Goal: Task Accomplishment & Management: Manage account settings

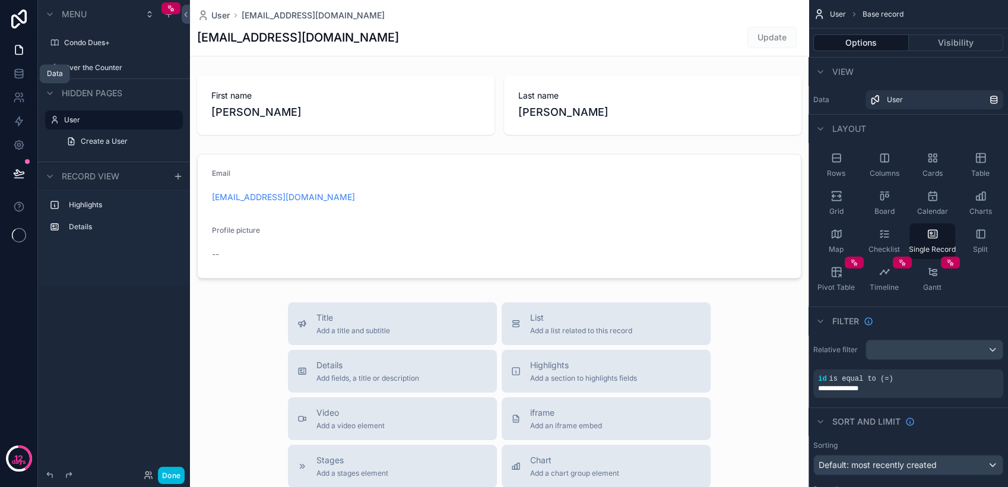
click at [21, 77] on icon at bounding box center [19, 76] width 8 height 5
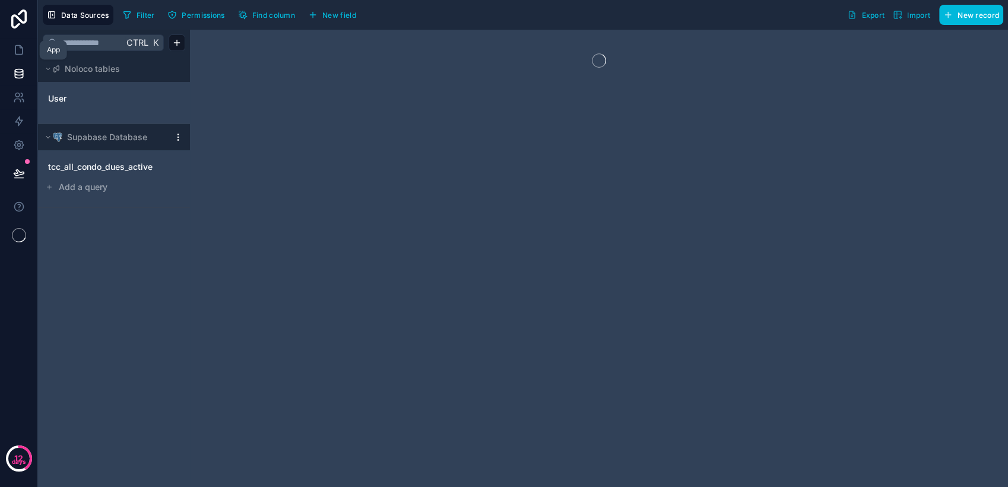
click at [19, 54] on icon at bounding box center [18, 50] width 7 height 9
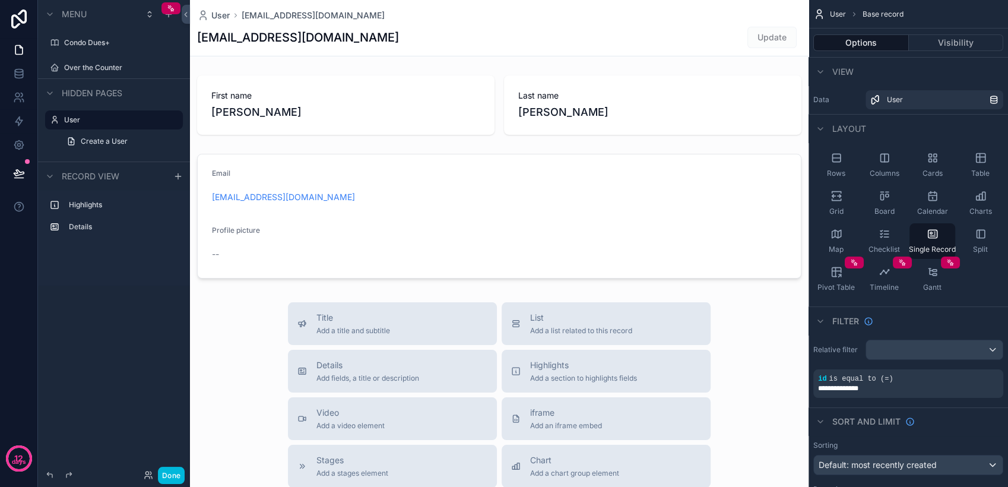
click at [88, 43] on label "Condo Dues+" at bounding box center [120, 43] width 112 height 10
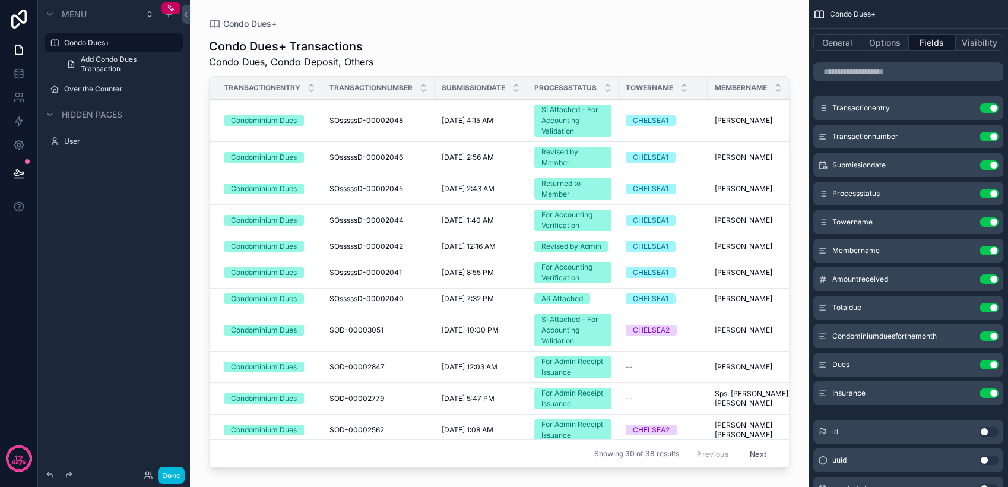
drag, startPoint x: 363, startPoint y: 463, endPoint x: 381, endPoint y: 463, distance: 17.2
click at [381, 463] on div "scrollable content" at bounding box center [499, 236] width 619 height 473
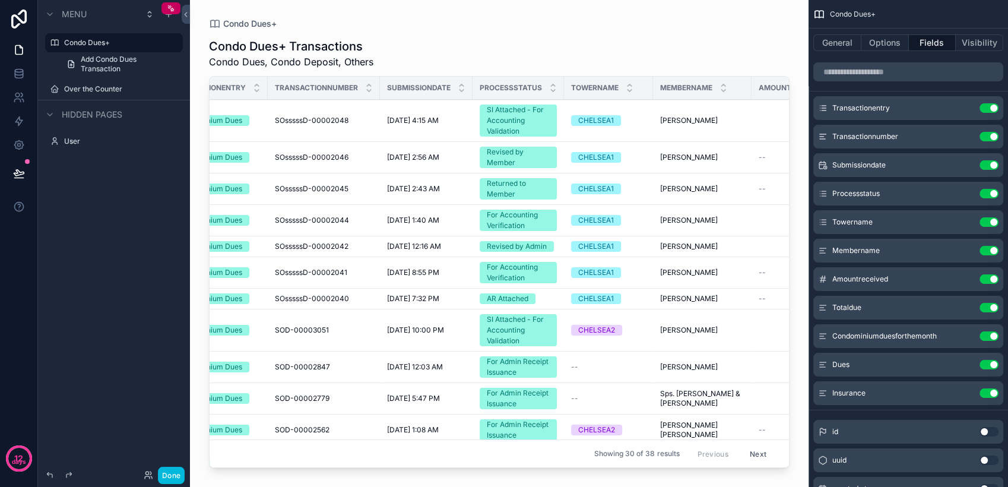
scroll to position [0, 42]
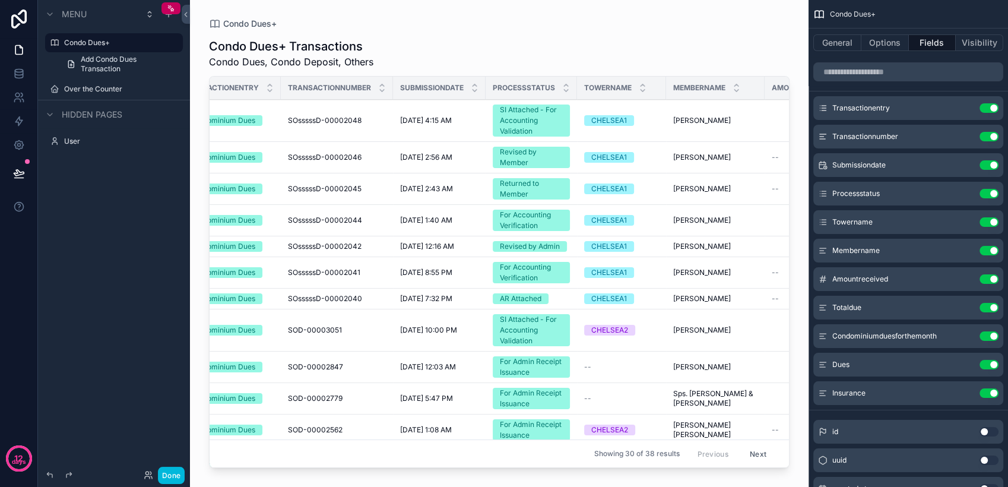
click at [98, 43] on label "Condo Dues+" at bounding box center [120, 43] width 112 height 10
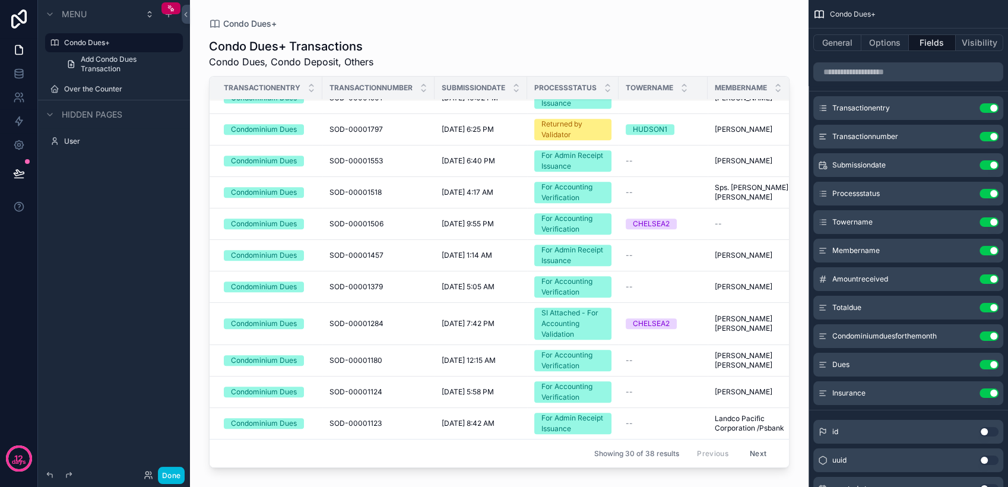
scroll to position [0, 0]
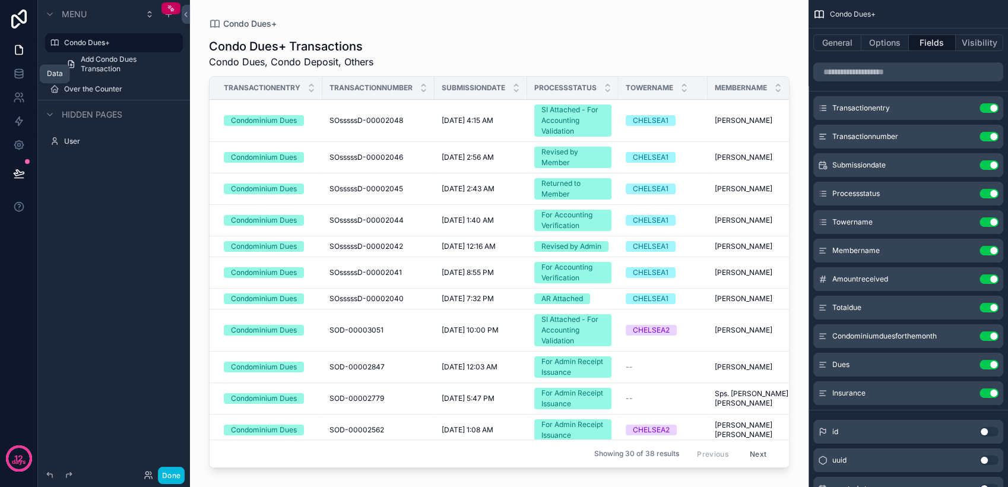
click at [17, 72] on icon at bounding box center [19, 70] width 8 height 3
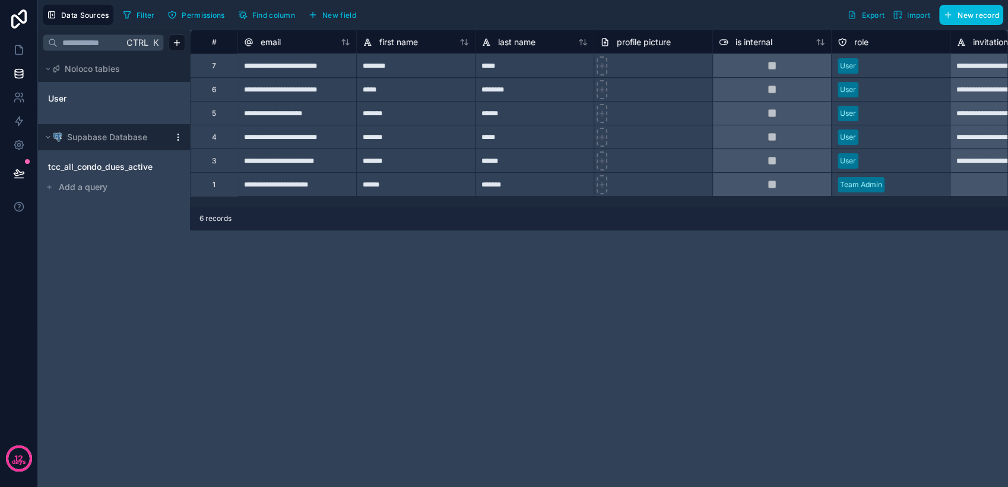
click at [144, 171] on span "tcc_all_condo_dues_active" at bounding box center [100, 167] width 105 height 12
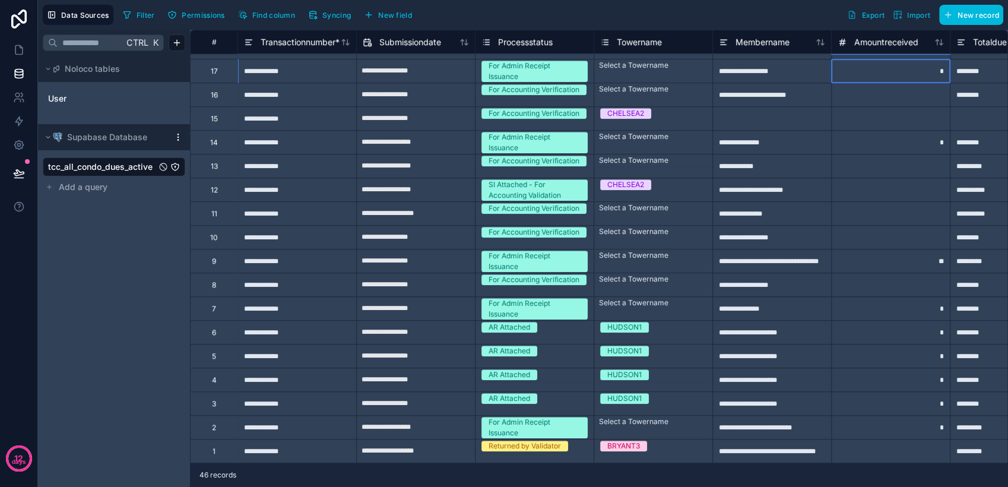
scroll to position [689, 0]
click at [856, 65] on div "*" at bounding box center [890, 71] width 119 height 24
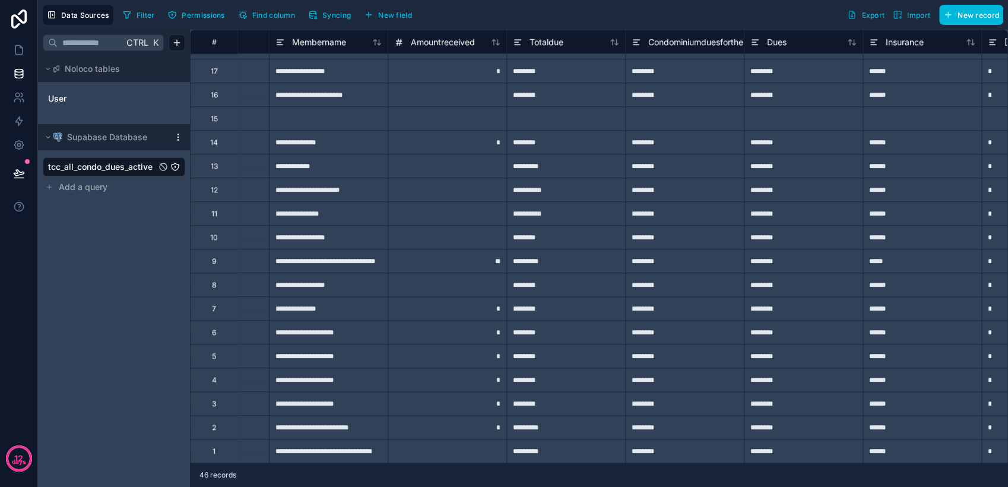
scroll to position [689, 467]
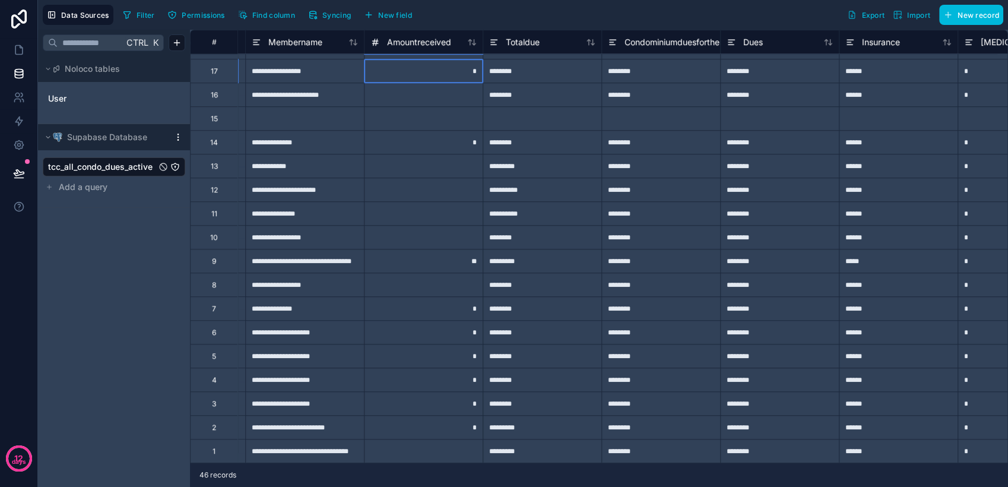
click at [451, 64] on div "*" at bounding box center [423, 71] width 119 height 24
type input "*******"
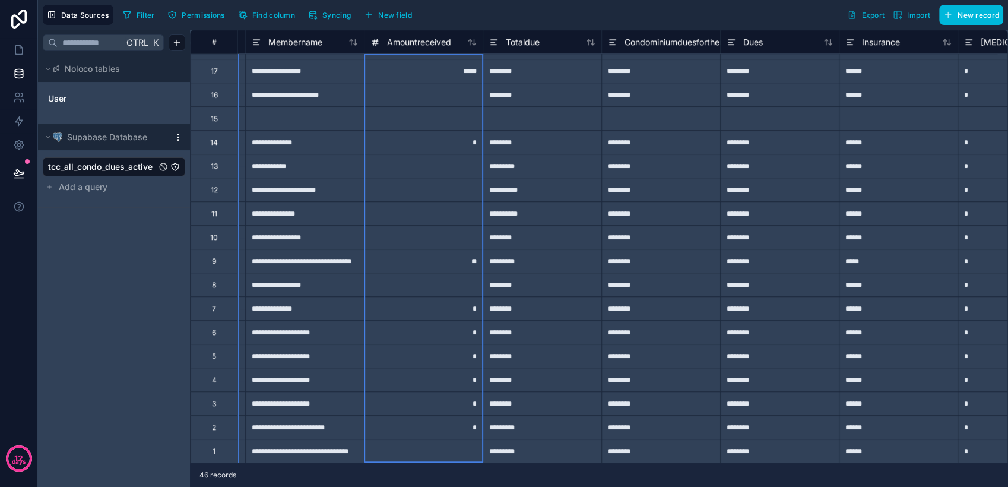
click at [378, 37] on icon at bounding box center [376, 42] width 10 height 14
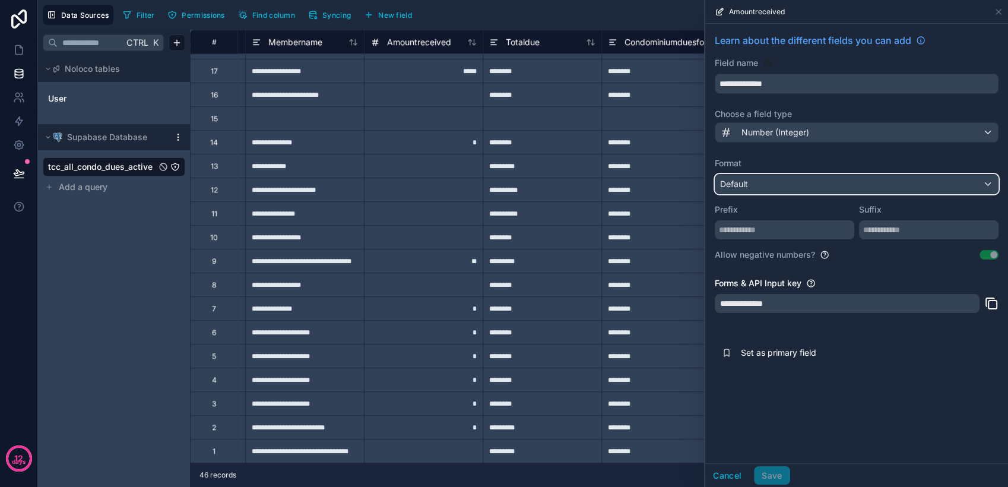
click at [808, 186] on div "Default" at bounding box center [856, 184] width 283 height 19
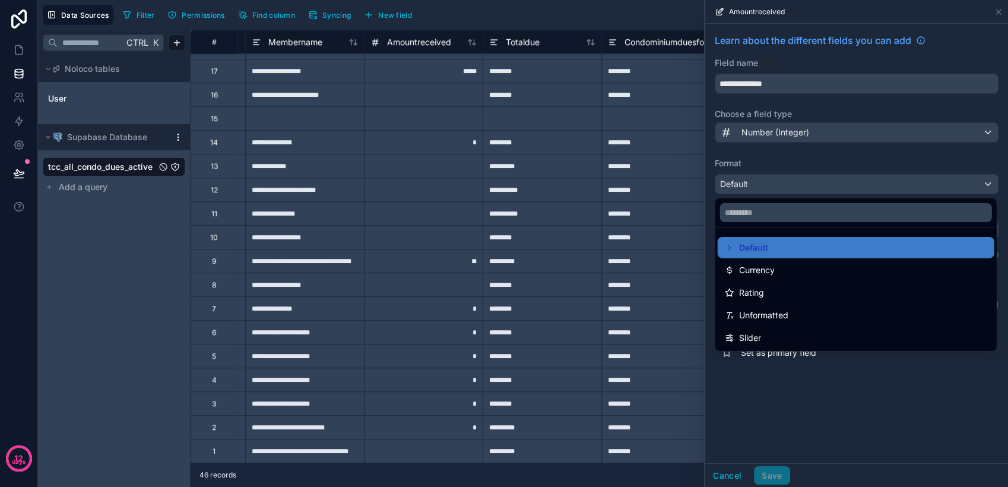
click at [808, 186] on div at bounding box center [856, 243] width 303 height 487
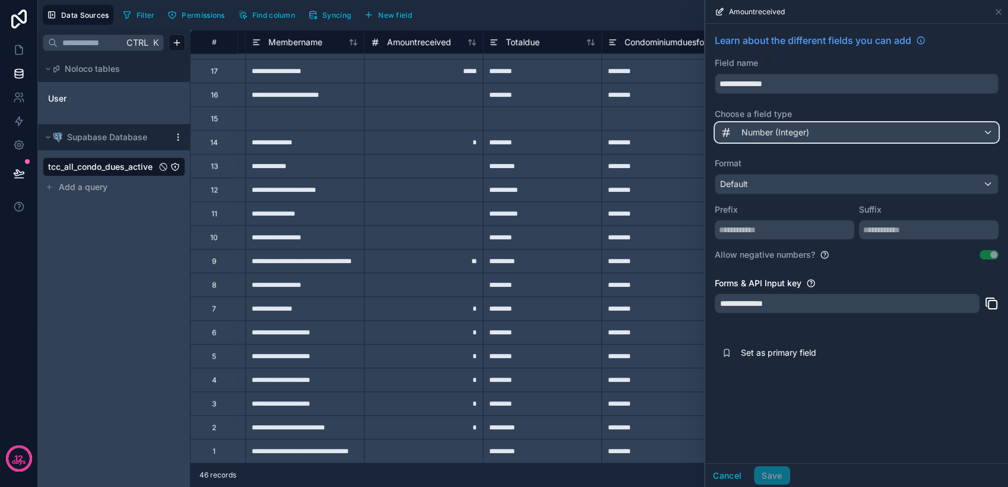
click at [813, 137] on div "Number (Integer)" at bounding box center [856, 132] width 283 height 19
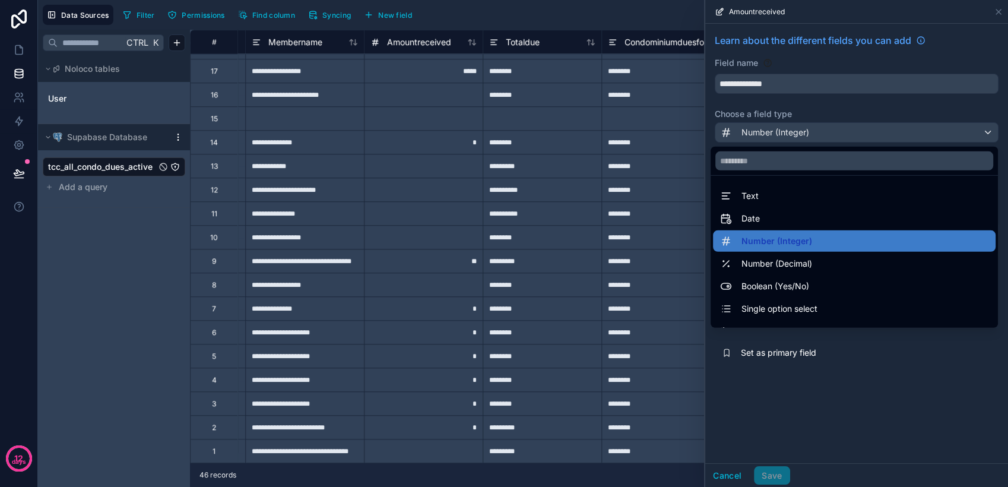
click at [809, 265] on div "Number (Decimal)" at bounding box center [854, 264] width 268 height 14
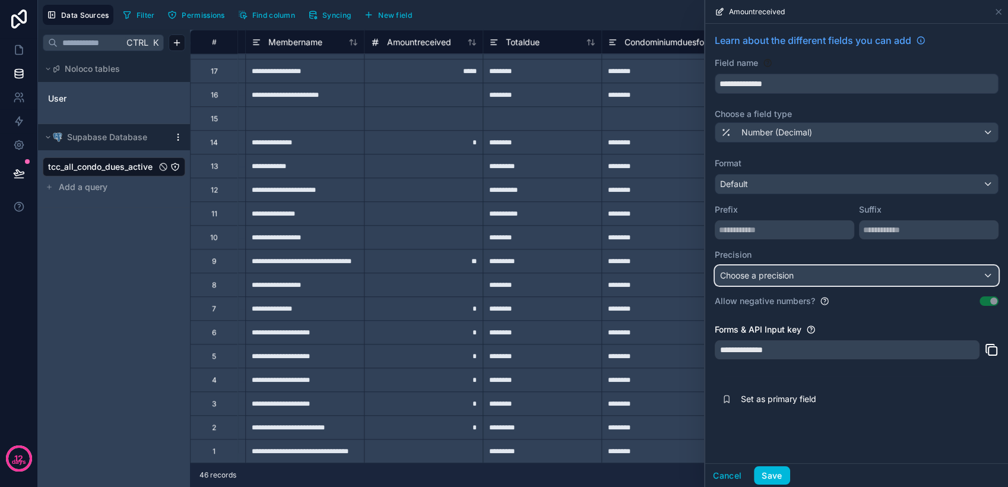
click at [870, 272] on div "Choose a precision" at bounding box center [856, 275] width 283 height 19
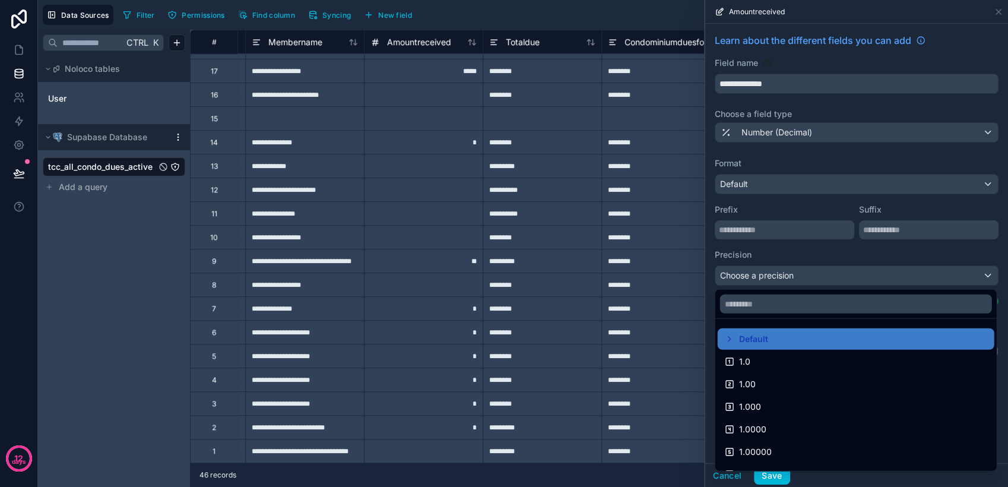
click at [848, 379] on div "1.00" at bounding box center [856, 384] width 262 height 14
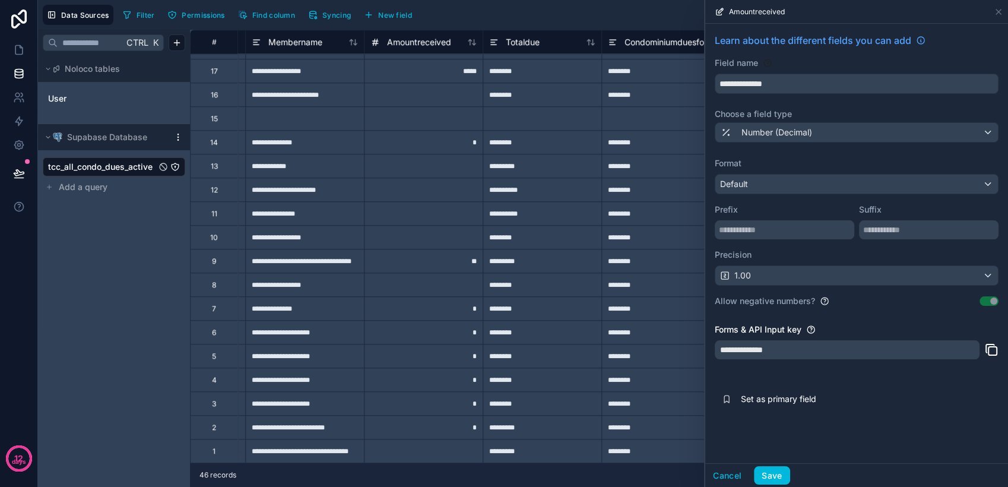
click at [775, 474] on button "Save" at bounding box center [772, 475] width 36 height 19
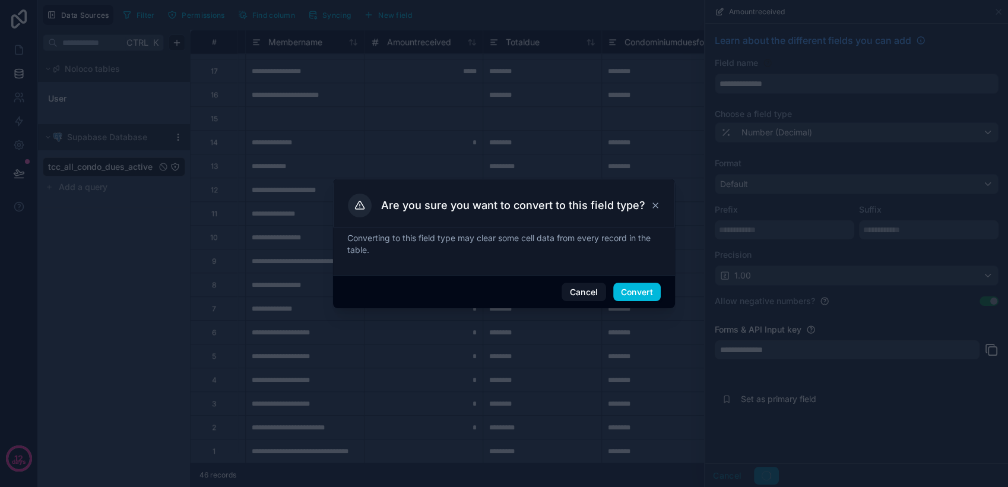
click at [631, 291] on button "Convert" at bounding box center [637, 292] width 48 height 19
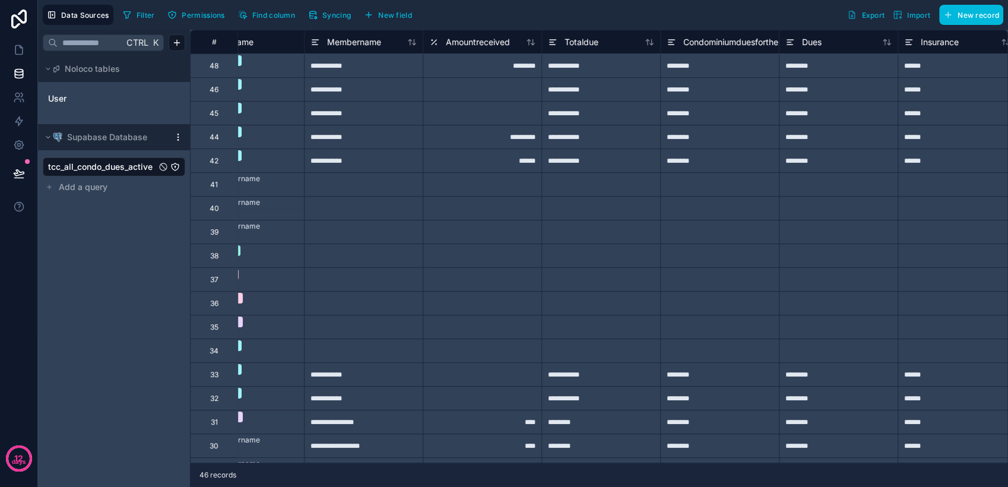
scroll to position [0, 426]
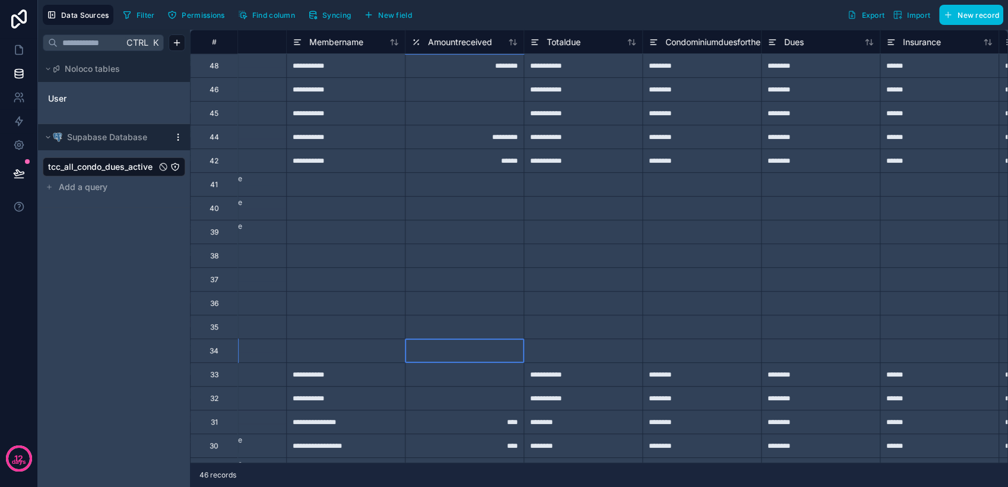
click at [419, 360] on div at bounding box center [464, 350] width 119 height 24
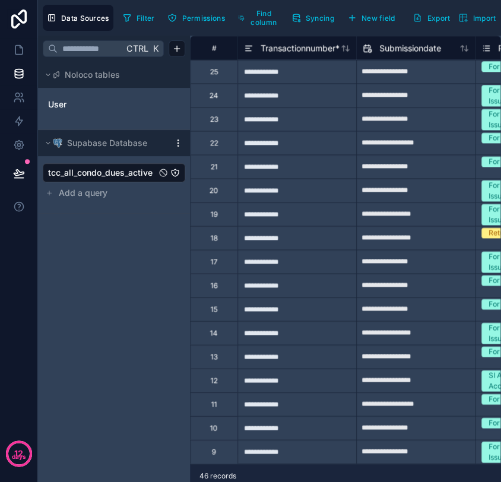
scroll to position [499, 169]
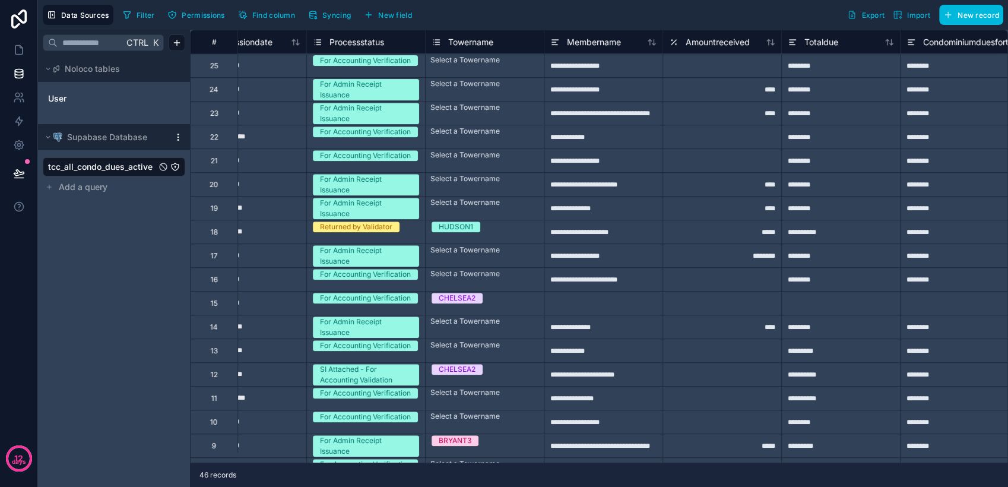
click at [270, 10] on button "Find column" at bounding box center [266, 15] width 65 height 18
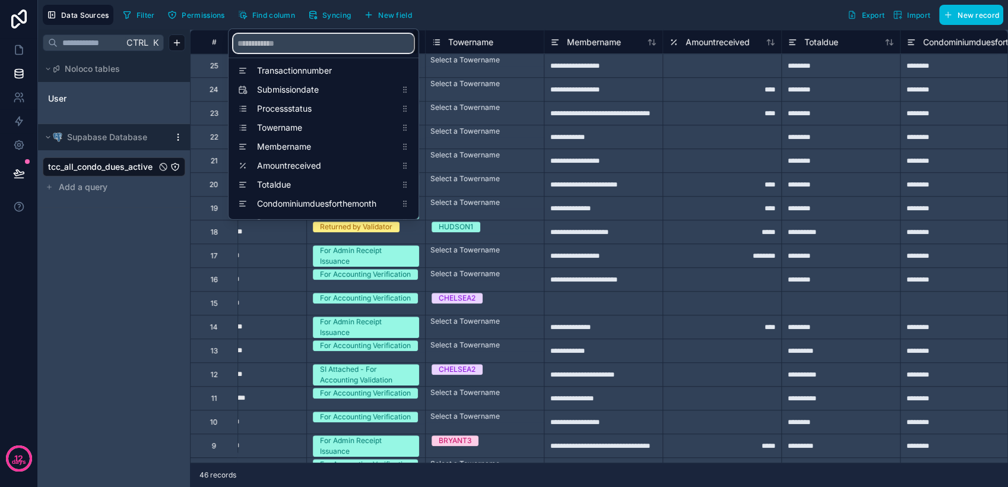
click at [283, 42] on input "scrollable content" at bounding box center [323, 43] width 181 height 19
type input "*"
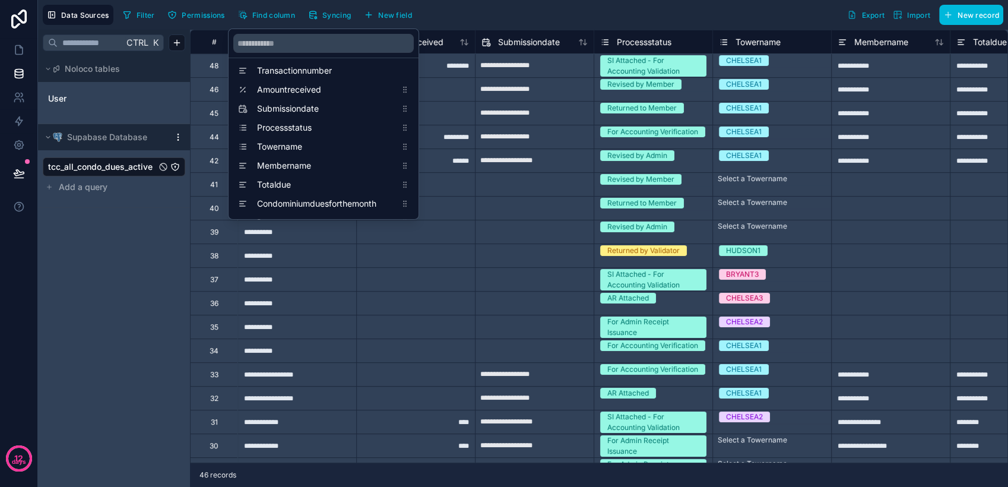
click at [513, 15] on div "Filter Permissions Find column Syncing New field Export Import New record" at bounding box center [560, 15] width 885 height 20
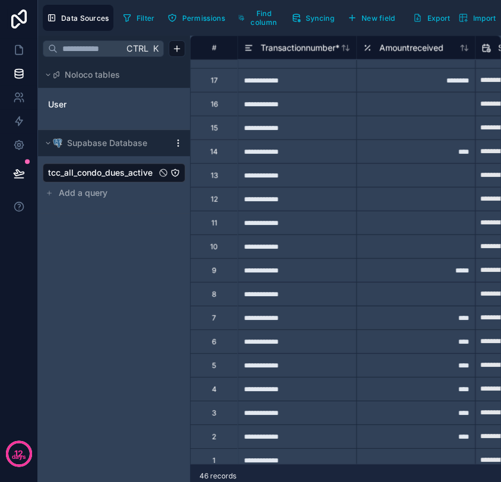
scroll to position [698, 0]
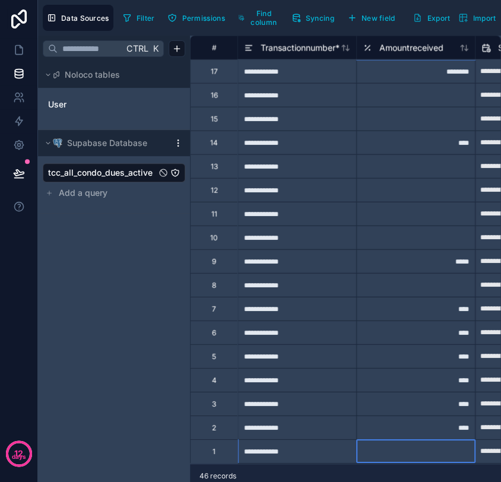
click at [385, 441] on div at bounding box center [415, 451] width 119 height 24
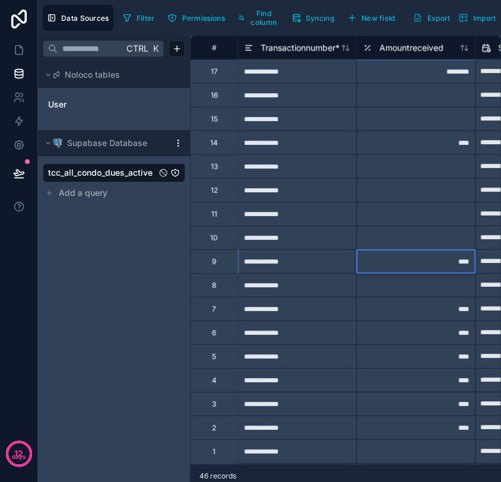
type input "*****"
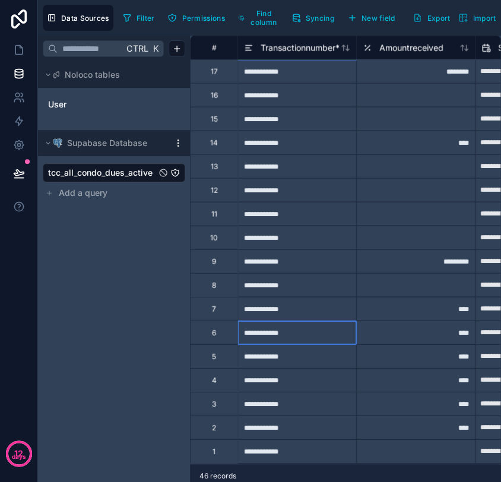
click at [304, 325] on div "**********" at bounding box center [297, 333] width 119 height 24
click at [289, 416] on div "**********" at bounding box center [297, 428] width 119 height 24
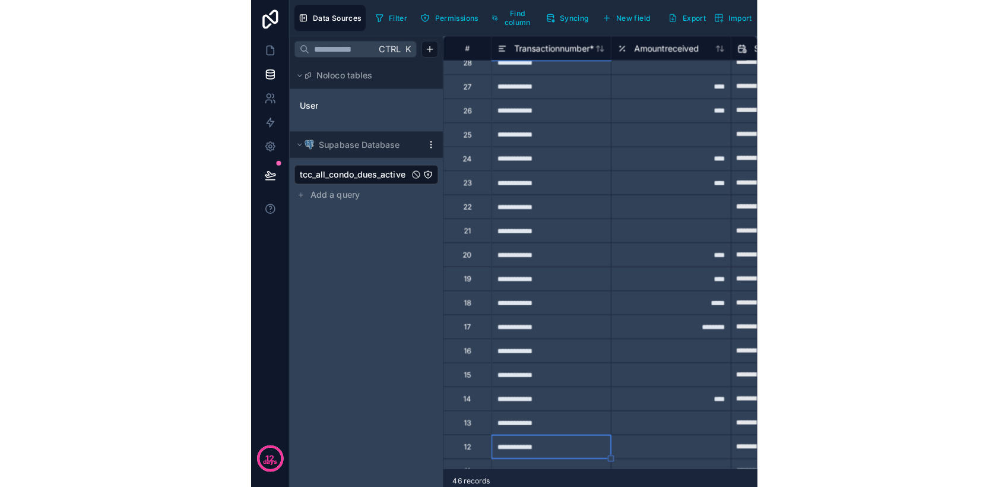
scroll to position [461, 0]
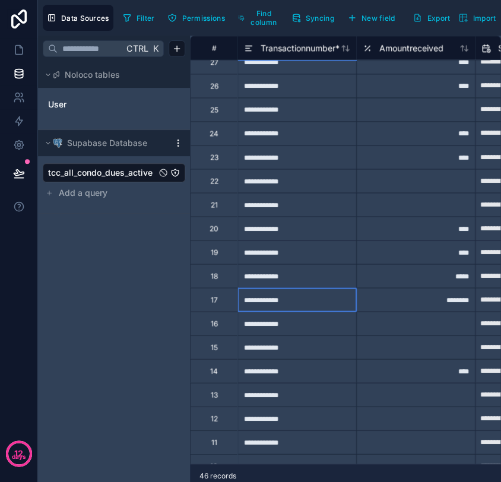
click at [300, 300] on div "**********" at bounding box center [297, 299] width 119 height 24
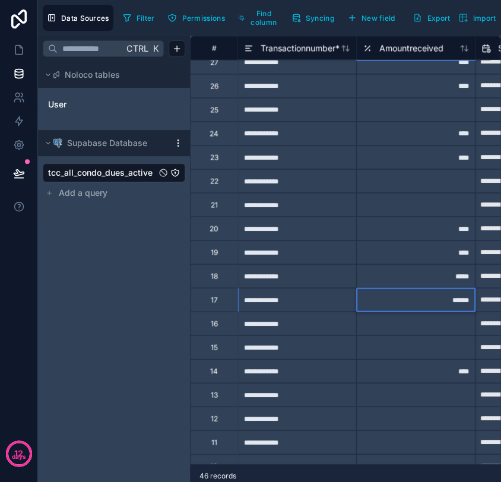
type input "*******"
click at [23, 54] on icon at bounding box center [19, 50] width 12 height 12
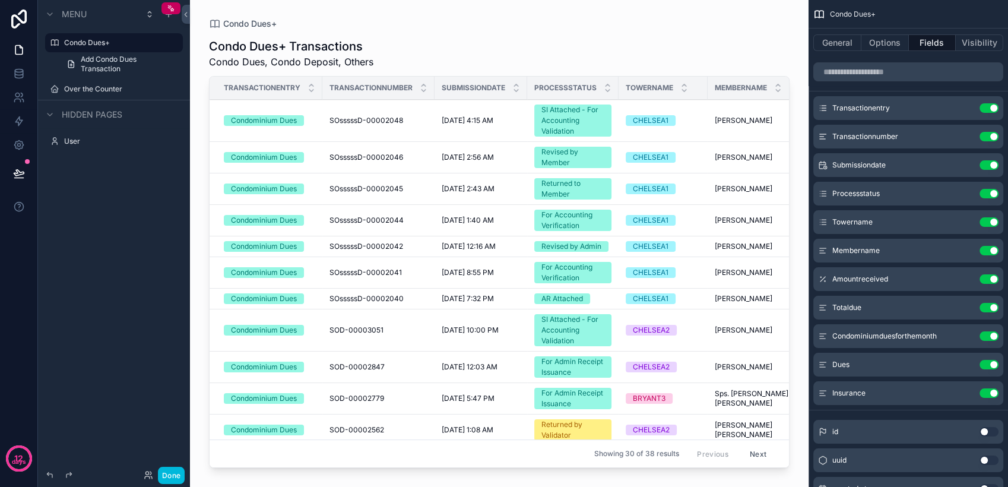
click at [169, 477] on button "Done" at bounding box center [171, 475] width 27 height 17
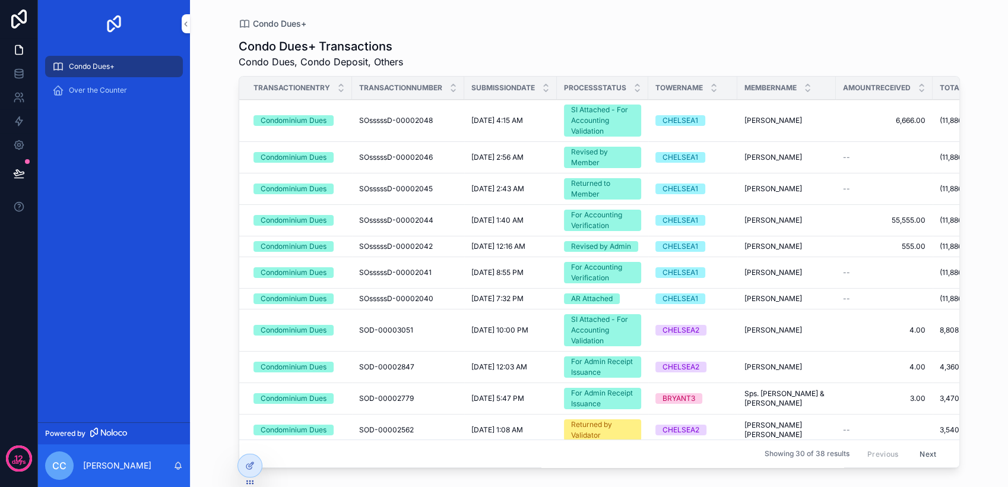
click at [0, 0] on icon at bounding box center [0, 0] width 0 height 0
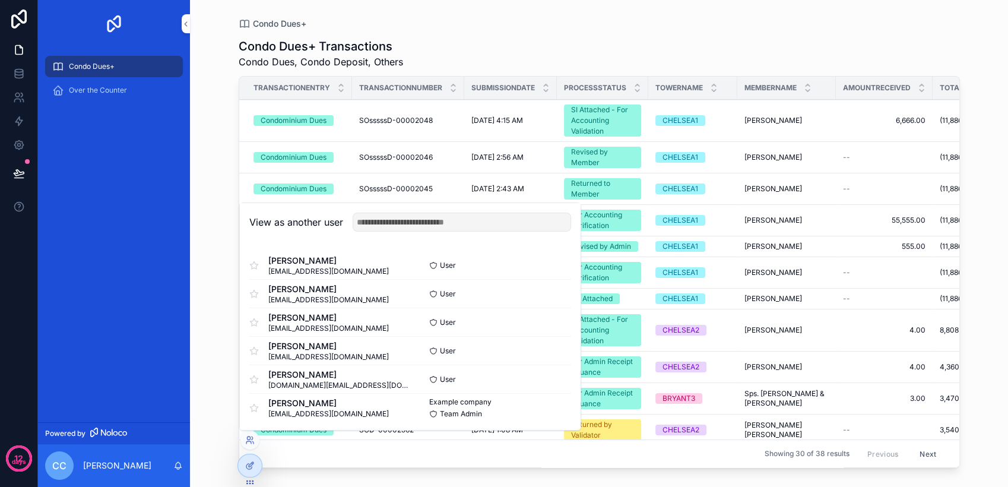
click at [0, 0] on button "Select" at bounding box center [0, 0] width 0 height 0
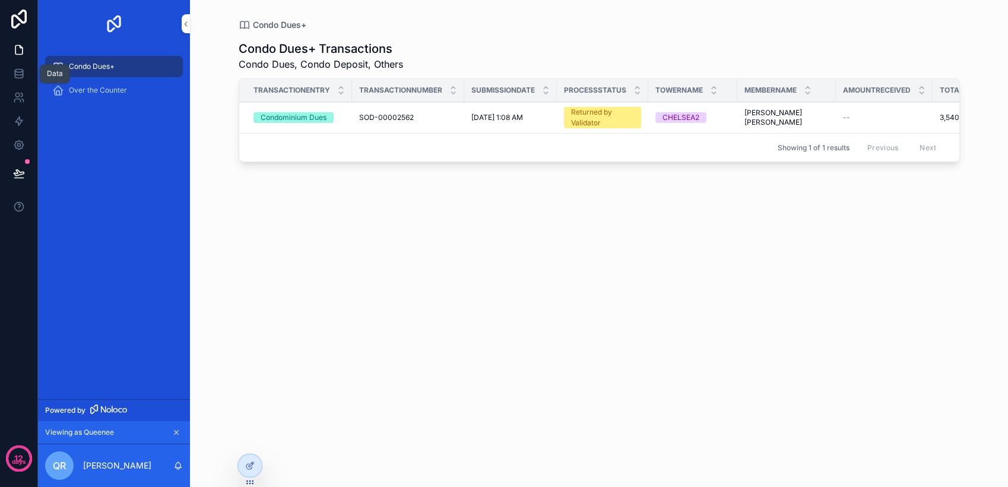
click at [16, 73] on icon at bounding box center [19, 74] width 12 height 12
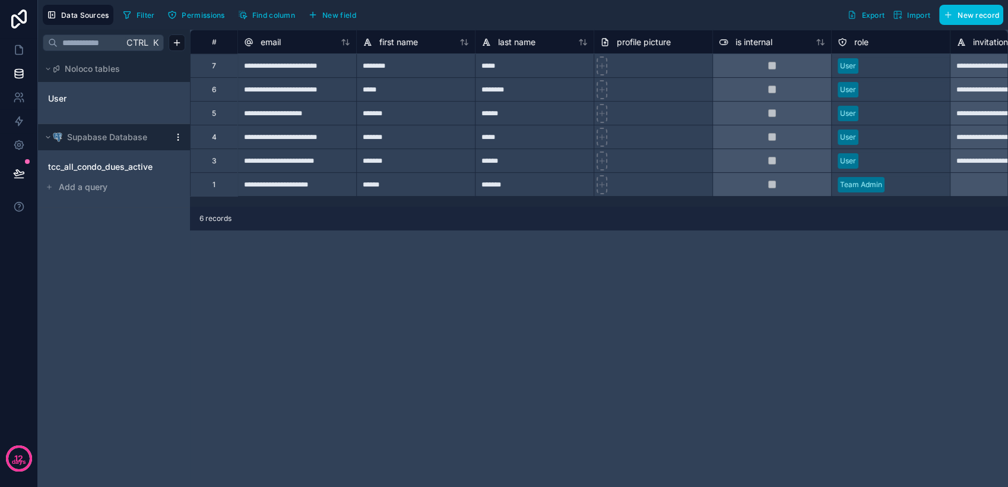
click at [126, 164] on span "tcc_all_condo_dues_active" at bounding box center [100, 167] width 105 height 12
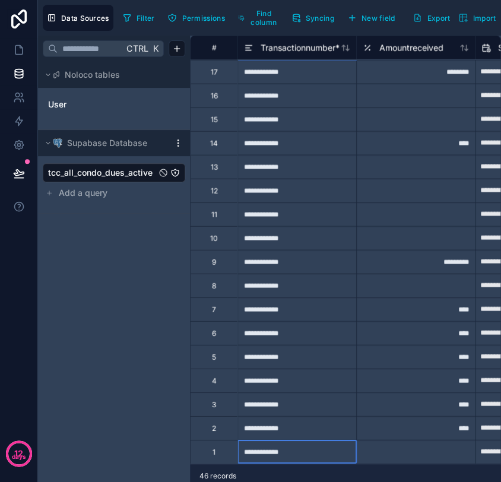
scroll to position [698, 0]
click at [305, 444] on div "**********" at bounding box center [297, 452] width 119 height 24
click at [333, 258] on div "**********" at bounding box center [297, 262] width 119 height 24
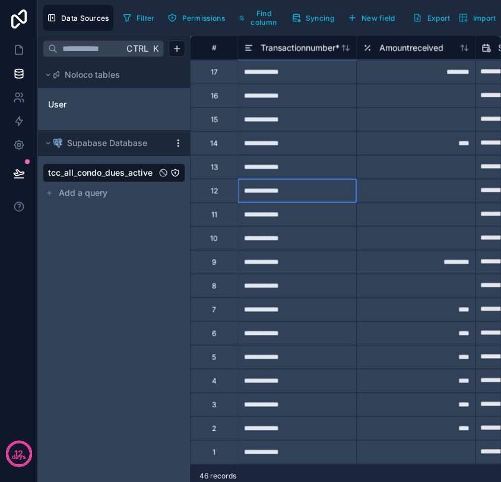
click at [324, 180] on div "**********" at bounding box center [297, 191] width 119 height 24
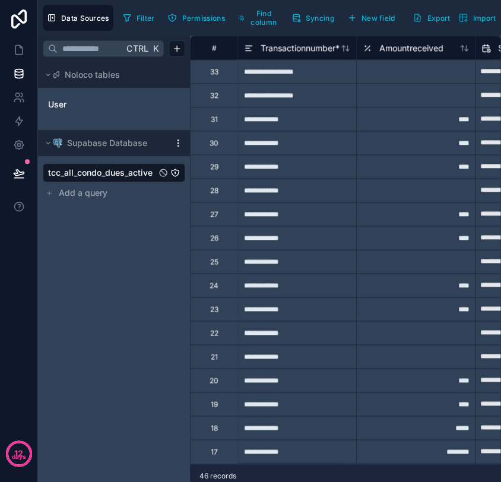
scroll to position [314, 0]
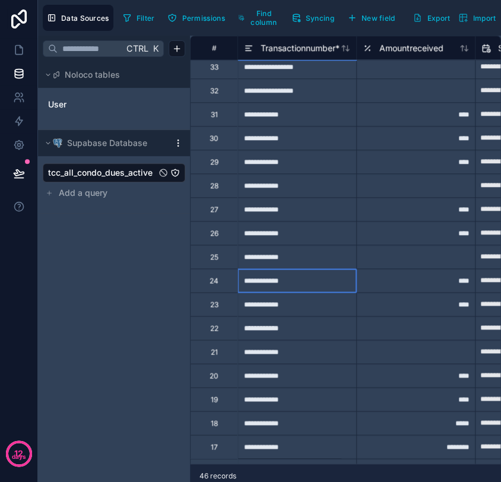
click at [330, 287] on div "**********" at bounding box center [297, 280] width 119 height 24
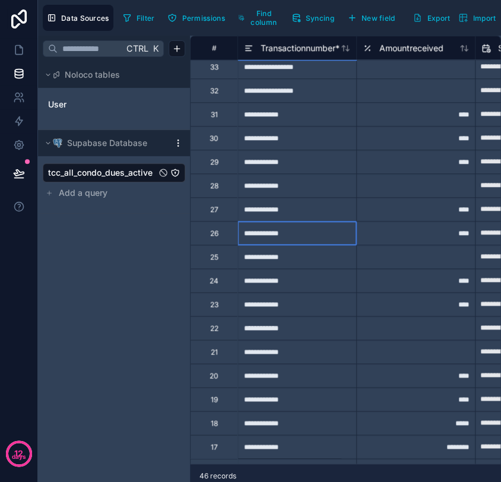
click at [346, 234] on div "**********" at bounding box center [297, 233] width 119 height 24
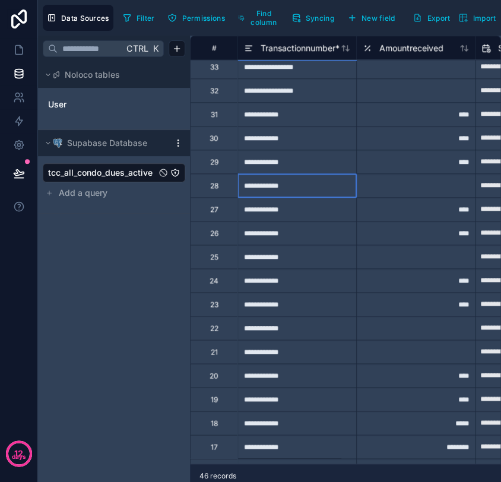
click at [326, 185] on div "**********" at bounding box center [297, 185] width 119 height 24
click at [314, 164] on div "**********" at bounding box center [297, 162] width 119 height 24
click at [305, 134] on div "**********" at bounding box center [297, 138] width 119 height 24
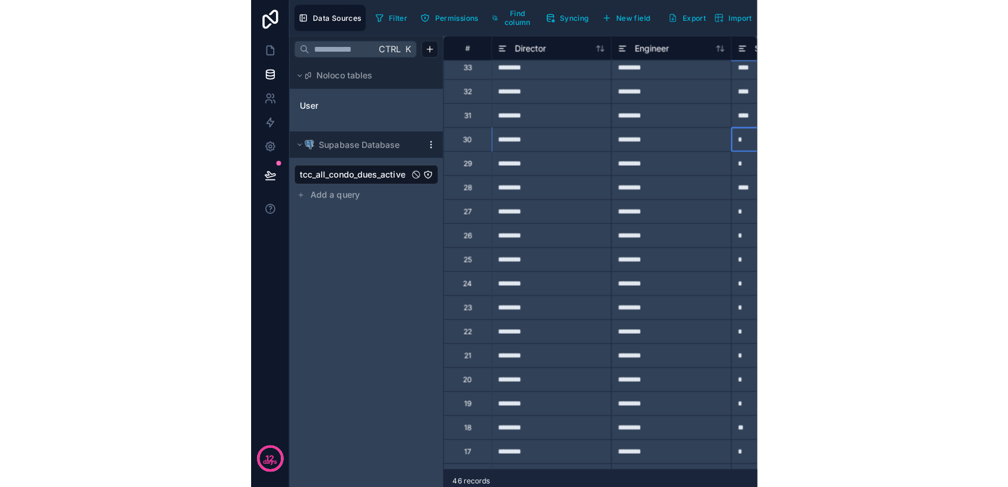
scroll to position [314, 6991]
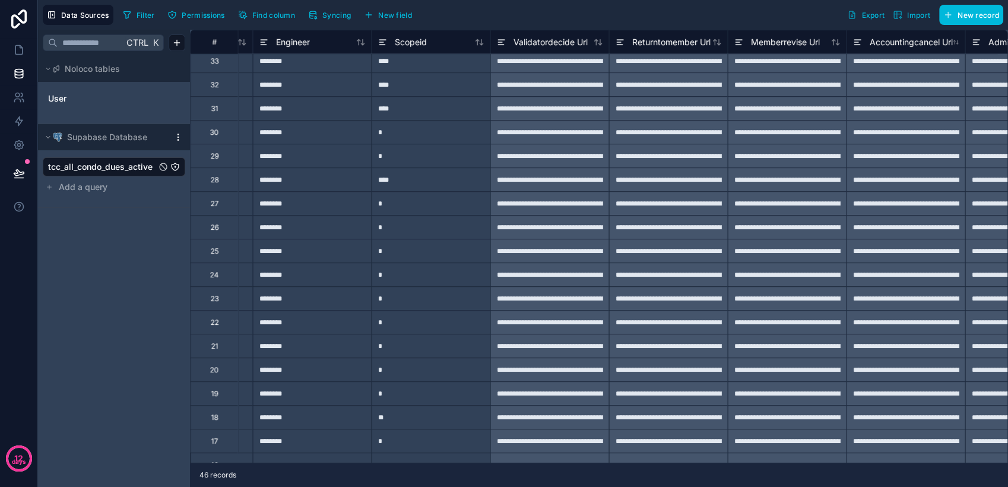
click at [260, 15] on span "Find column" at bounding box center [273, 15] width 43 height 9
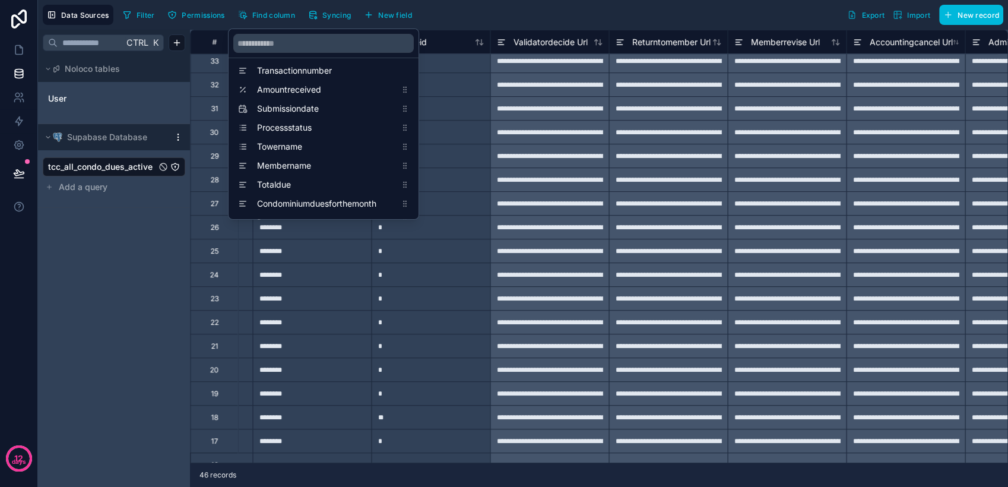
click at [341, 105] on span "Submissiondate" at bounding box center [326, 109] width 139 height 12
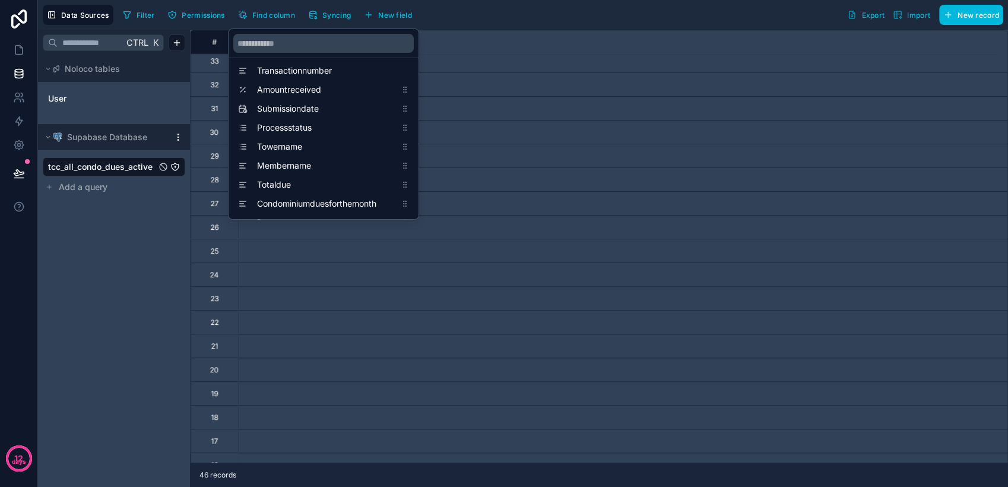
scroll to position [314, 238]
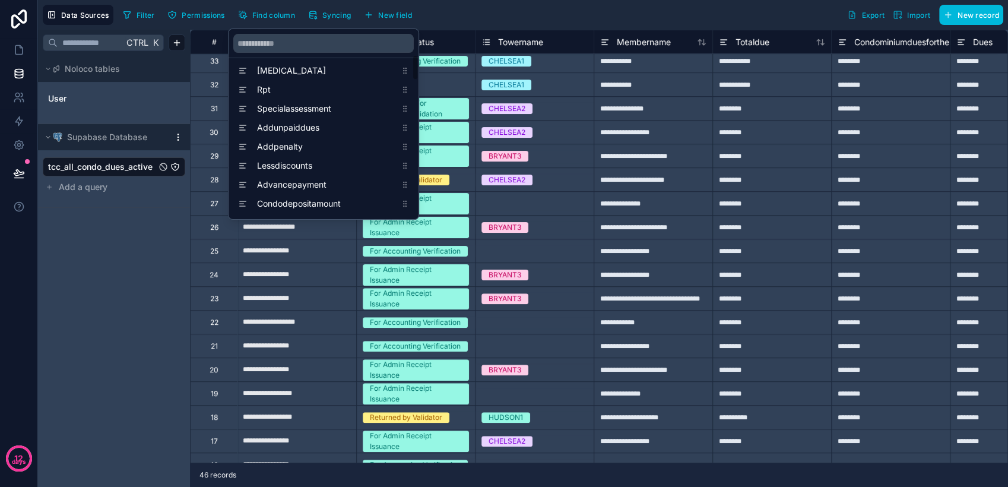
click at [413, 191] on div "Transactionnumber Amountreceived Submissiondate Processstatus Towername Membern…" at bounding box center [324, 367] width 190 height 1378
click at [413, 191] on div "Transactionnumber Amountreceived Submissiondate Processstatus Towername Membern…" at bounding box center [324, 177] width 190 height 1378
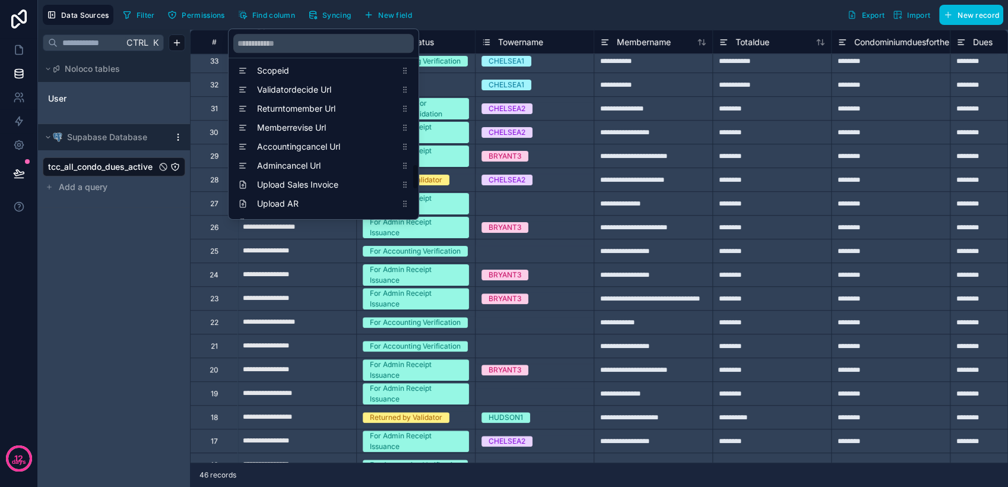
click at [413, 191] on div "Transactionnumber Amountreceived Submissiondate Processstatus Towername Membern…" at bounding box center [324, 124] width 190 height 190
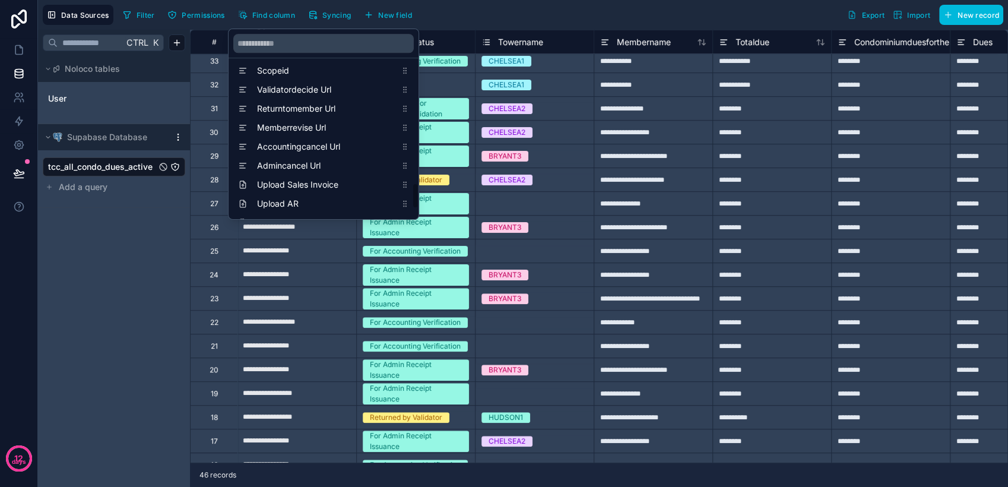
click at [413, 191] on div "Transactionnumber Amountreceived Submissiondate Processstatus Towername Membern…" at bounding box center [324, 124] width 190 height 190
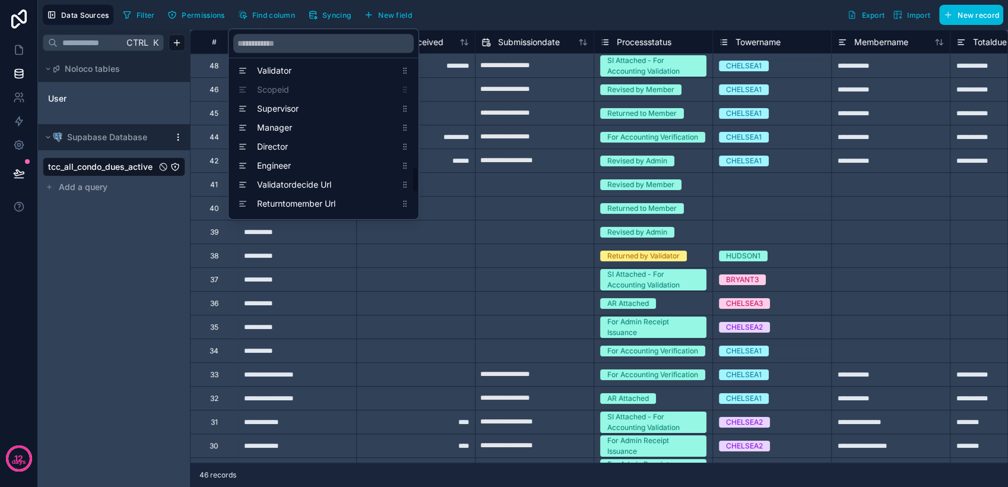
scroll to position [1020, 0]
click at [407, 78] on div "Scopeid" at bounding box center [323, 76] width 181 height 17
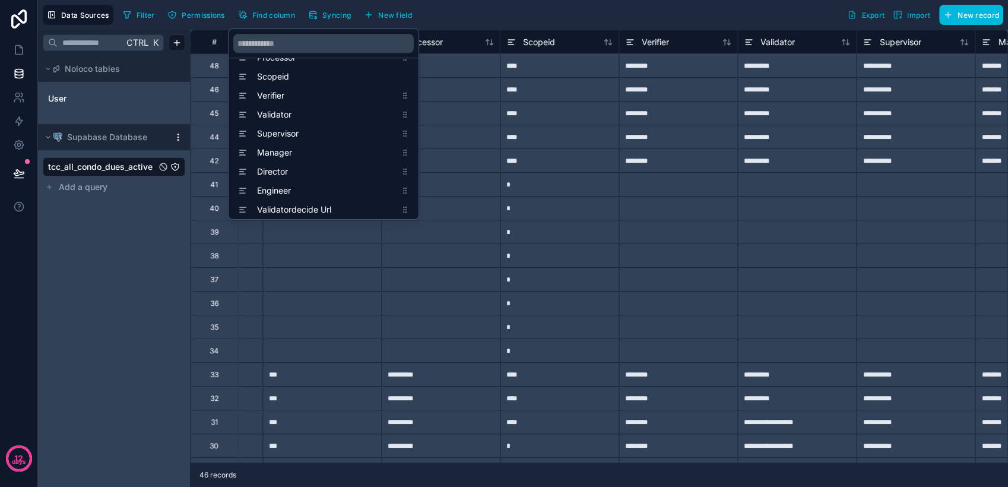
scroll to position [0, 6413]
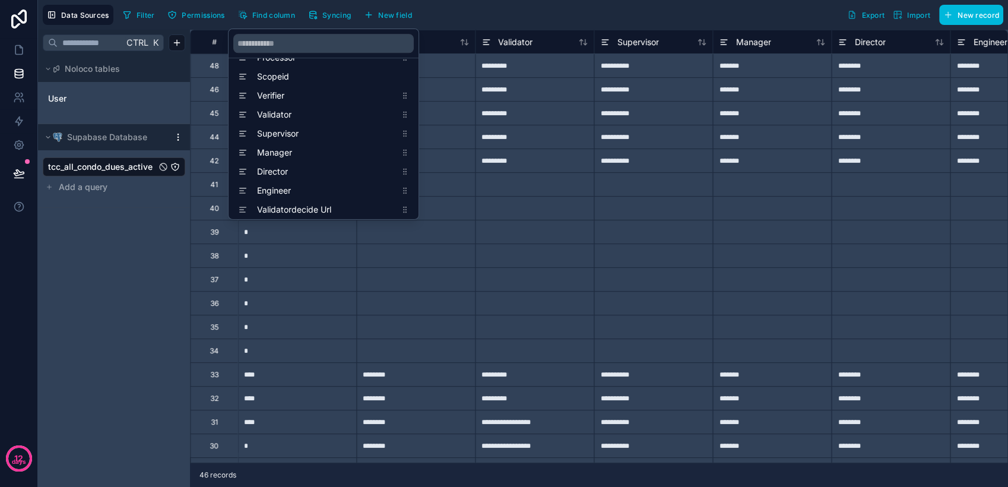
drag, startPoint x: 405, startPoint y: 79, endPoint x: 401, endPoint y: 67, distance: 13.1
click at [341, 96] on span "Verifier" at bounding box center [326, 96] width 139 height 12
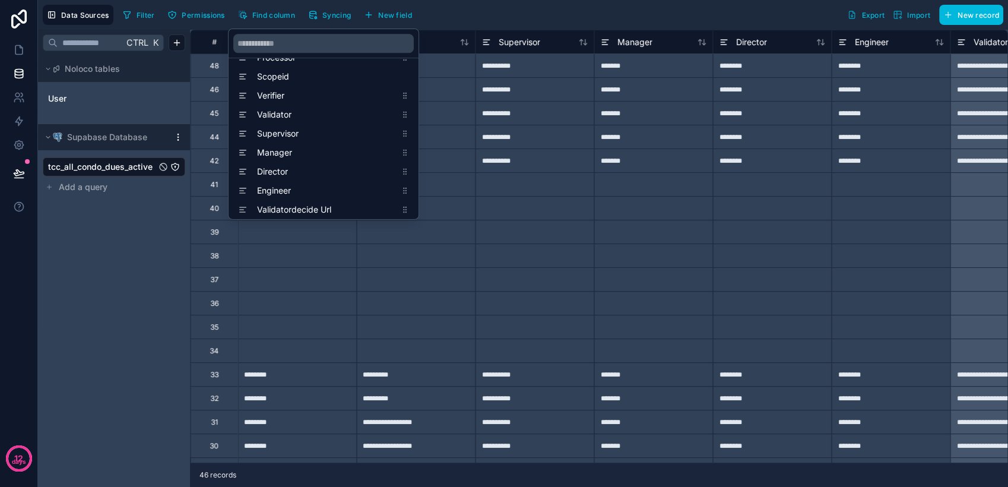
click at [311, 71] on span "Scopeid" at bounding box center [326, 77] width 139 height 12
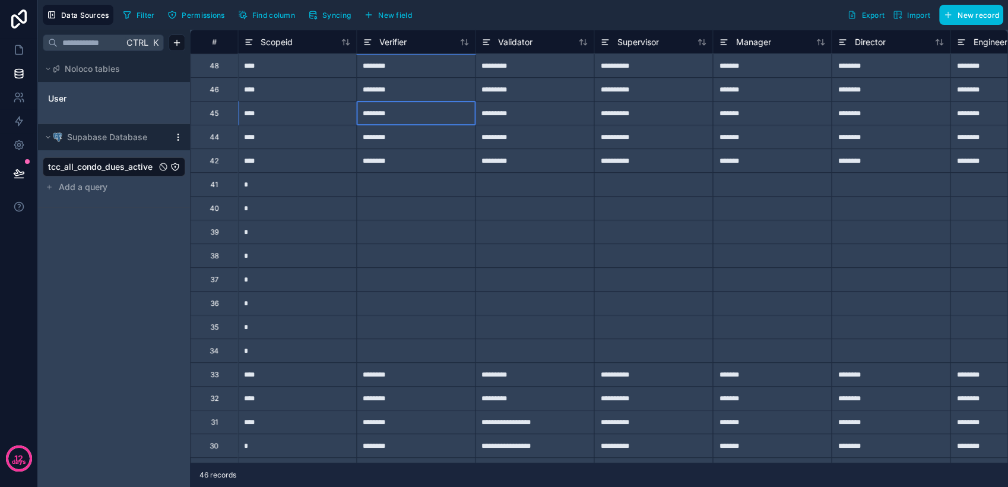
click at [461, 110] on div "********" at bounding box center [415, 113] width 119 height 24
click at [279, 13] on span "Find column" at bounding box center [273, 15] width 43 height 9
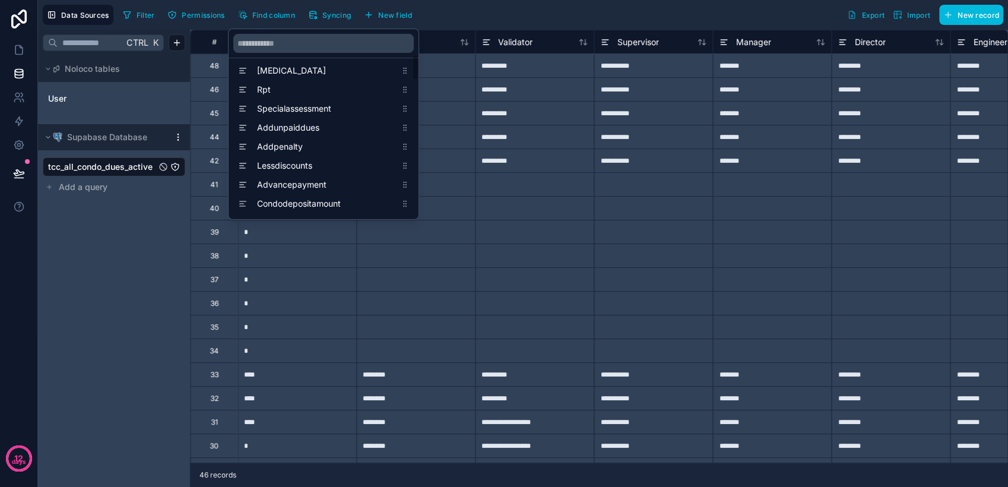
drag, startPoint x: 415, startPoint y: 81, endPoint x: 417, endPoint y: 100, distance: 19.7
click at [417, 103] on div "Transactionnumber Amountreceived Submissiondate Processstatus Towername Membern…" at bounding box center [324, 367] width 190 height 1378
click at [417, 103] on div "Transactionnumber Amountreceived Submissiondate Processstatus Towername Membern…" at bounding box center [324, 124] width 190 height 190
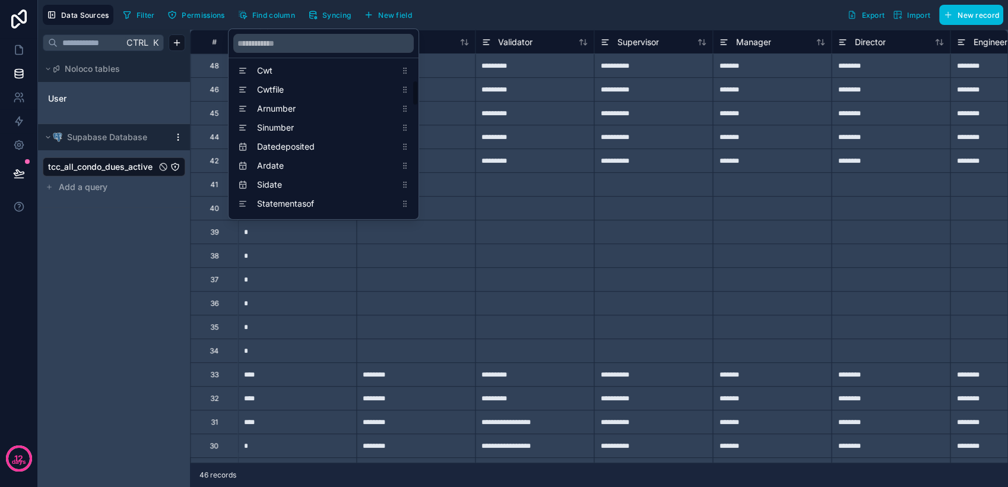
click at [417, 103] on div "Transactionnumber Amountreceived Submissiondate Processstatus Towername Membern…" at bounding box center [324, 124] width 190 height 190
click at [412, 97] on div "Transactionnumber Amountreceived Submissiondate Processstatus Towername Membern…" at bounding box center [324, 124] width 190 height 190
drag, startPoint x: 413, startPoint y: 197, endPoint x: 418, endPoint y: 162, distance: 35.4
click at [418, 162] on div "Transactionnumber Amountreceived Submissiondate Processstatus Towername Membern…" at bounding box center [324, 177] width 190 height 1378
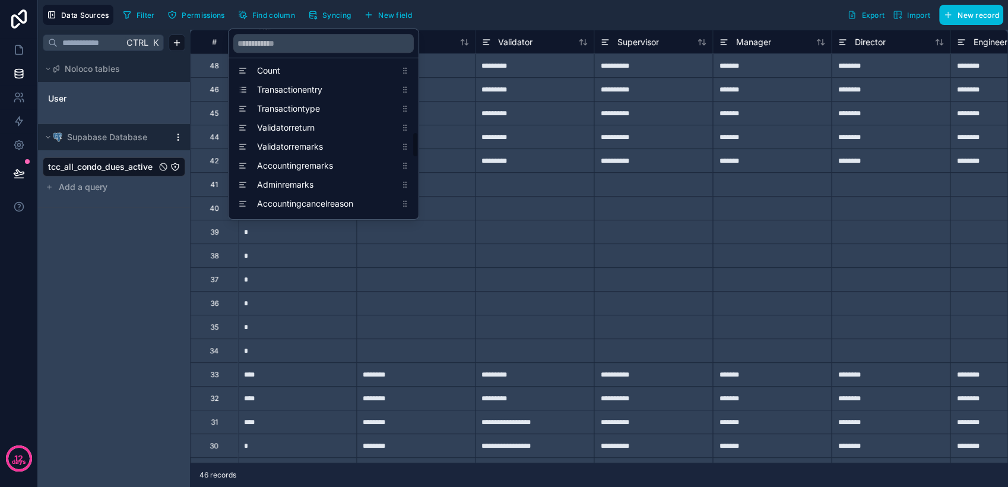
scroll to position [760, 0]
click at [392, 150] on span "Scopeid" at bounding box center [326, 147] width 139 height 12
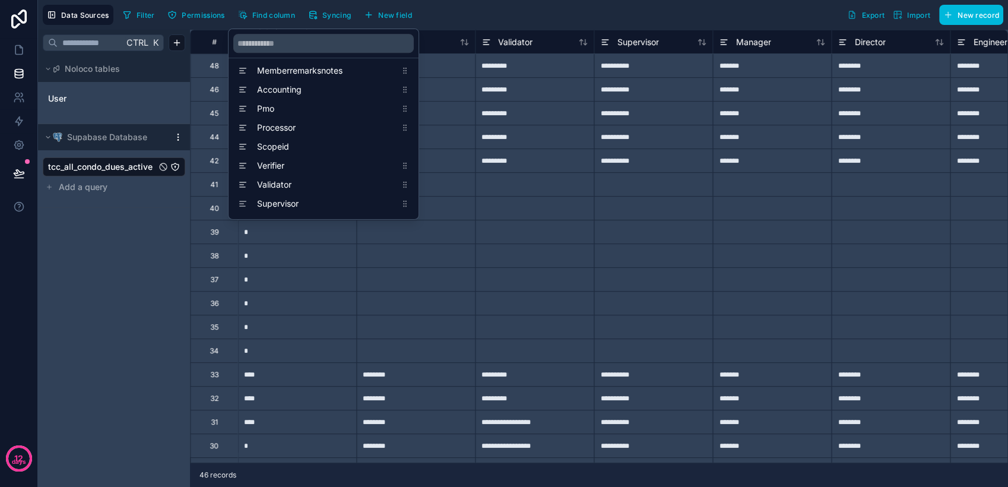
drag, startPoint x: 320, startPoint y: 147, endPoint x: 315, endPoint y: 78, distance: 68.5
click at [525, 201] on div at bounding box center [534, 208] width 119 height 24
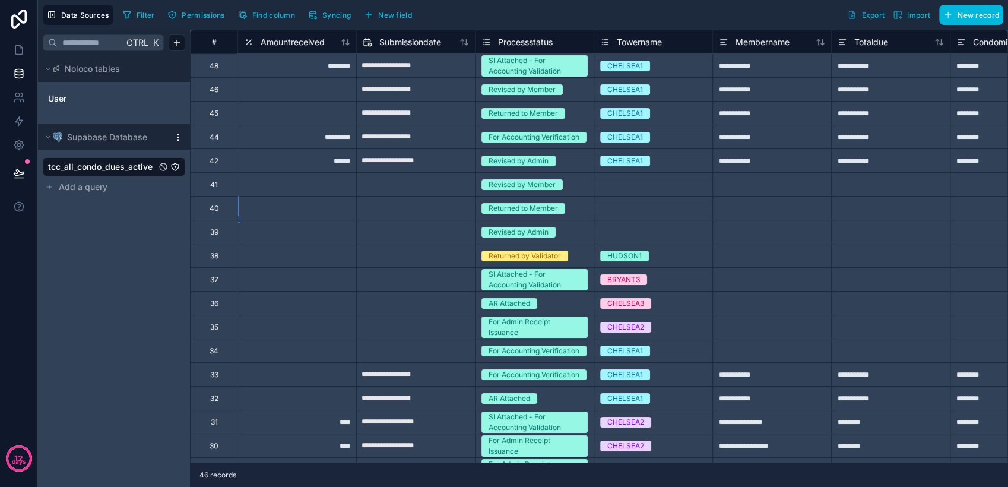
scroll to position [0, 0]
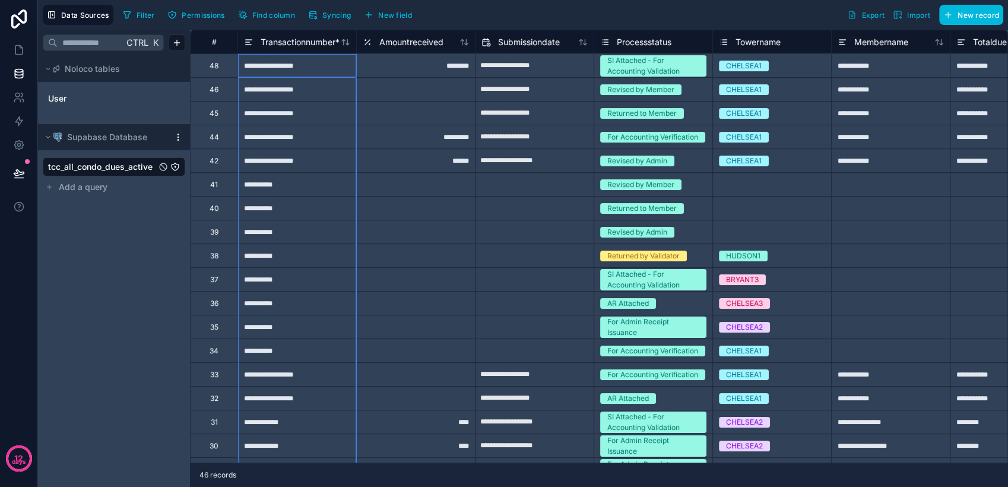
click at [241, 42] on div "Transactionnumber *" at bounding box center [297, 42] width 118 height 14
click at [247, 42] on icon at bounding box center [249, 42] width 10 height 14
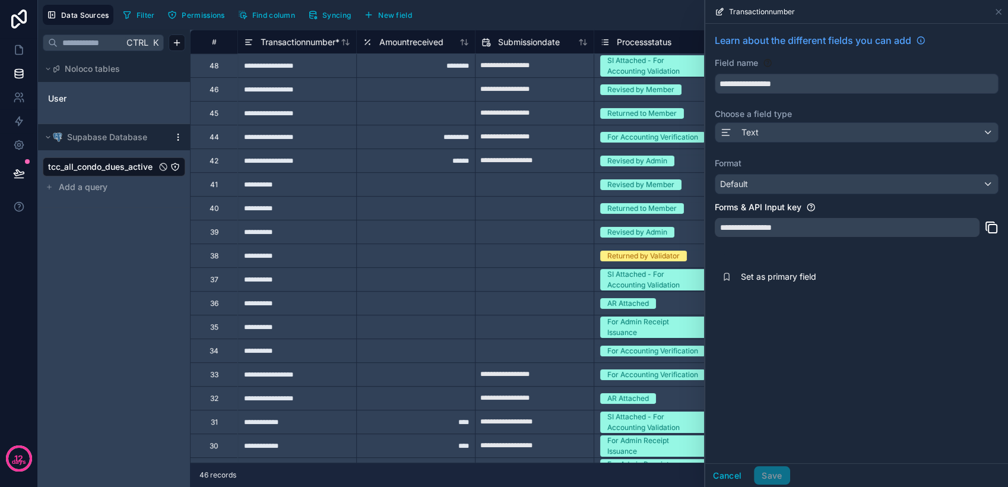
click at [748, 283] on button "Set as primary field" at bounding box center [857, 277] width 284 height 26
click at [724, 473] on button "Cancel" at bounding box center [727, 475] width 44 height 19
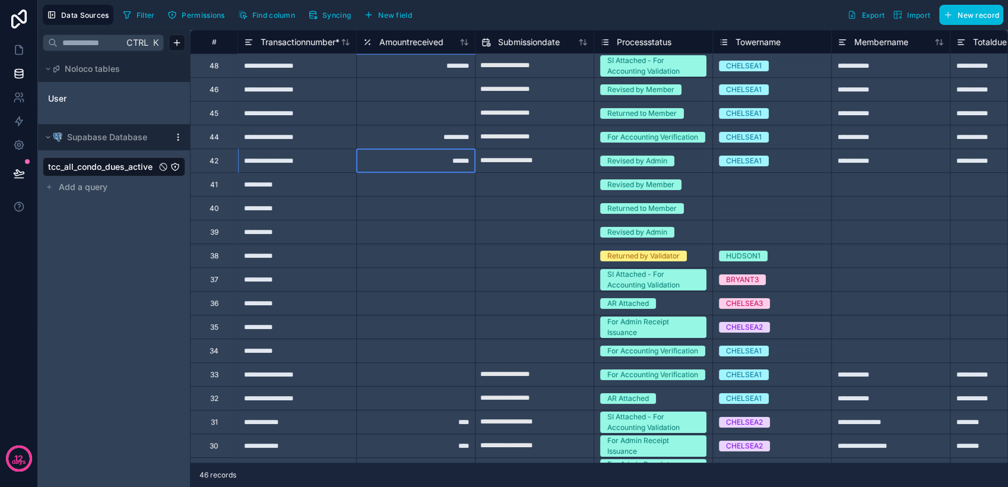
click at [380, 162] on div "******" at bounding box center [415, 160] width 119 height 24
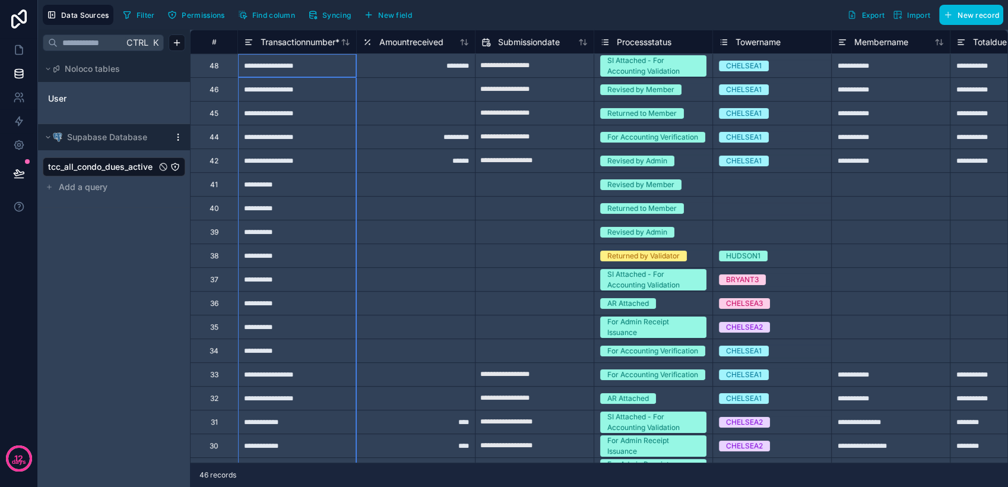
click at [250, 41] on icon at bounding box center [249, 42] width 10 height 14
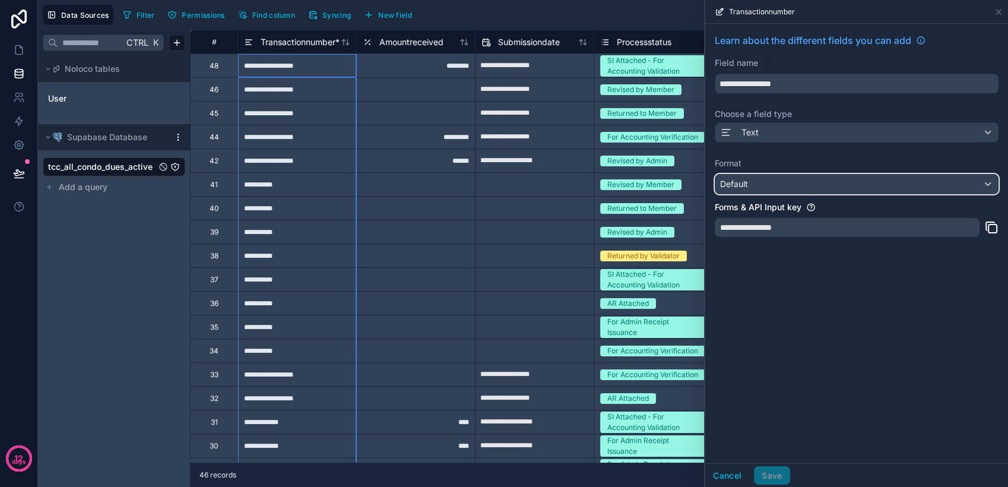
click at [804, 185] on div "Default" at bounding box center [856, 184] width 283 height 19
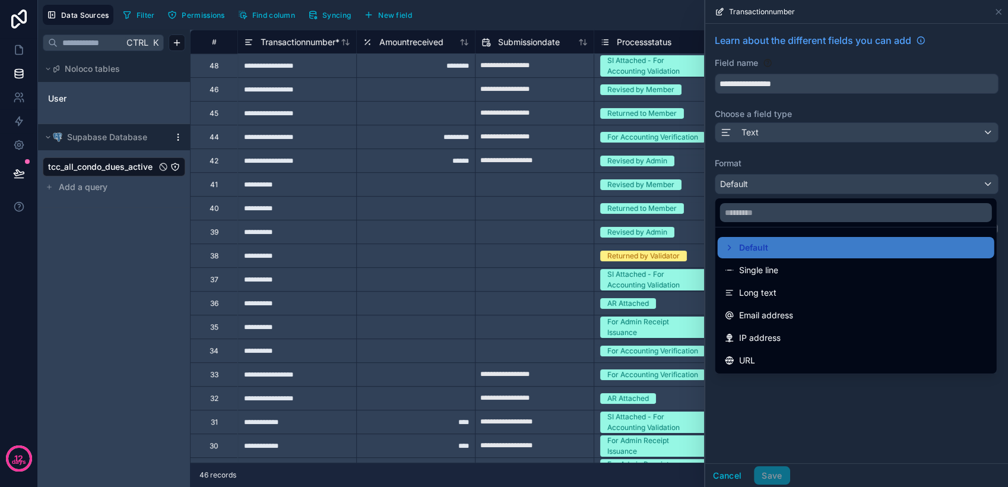
click at [804, 185] on div at bounding box center [856, 243] width 303 height 487
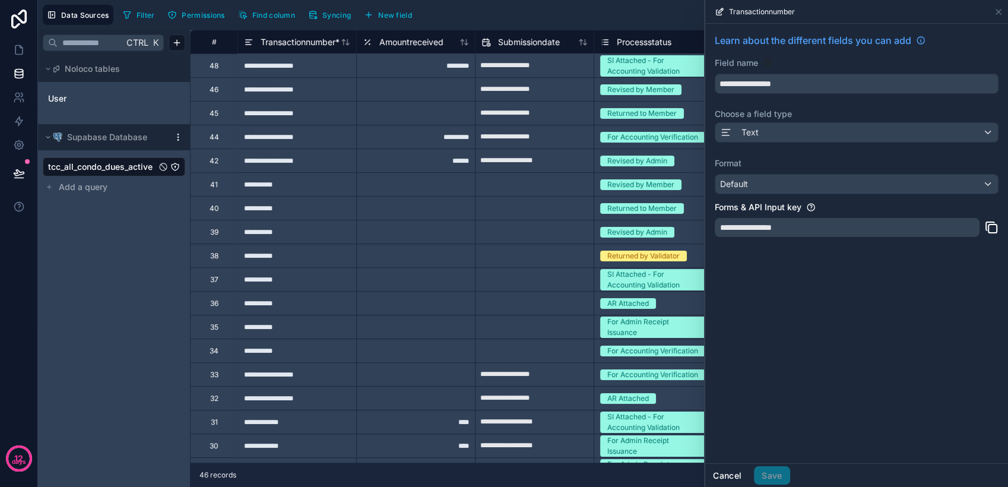
click at [732, 476] on button "Cancel" at bounding box center [727, 475] width 44 height 19
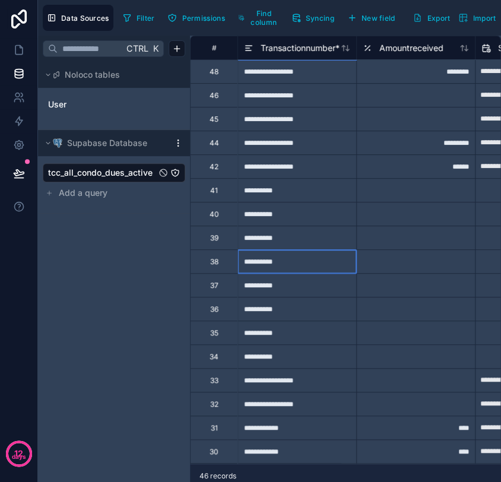
click at [327, 252] on div "**********" at bounding box center [297, 261] width 119 height 24
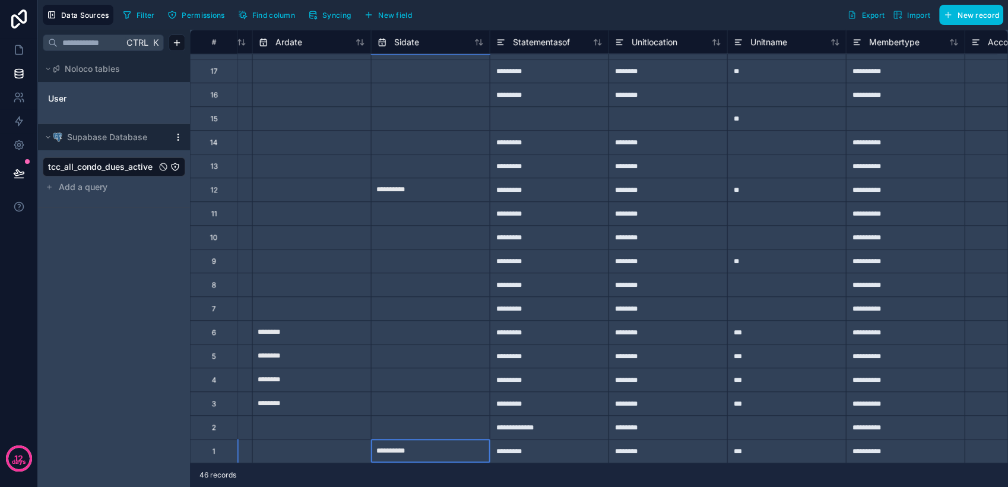
scroll to position [694, 2954]
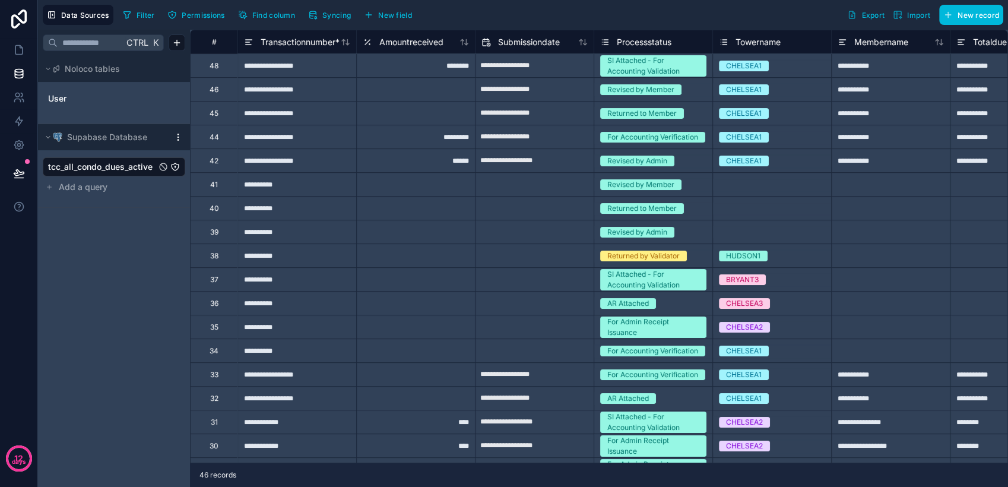
click at [269, 20] on button "Find column" at bounding box center [266, 15] width 65 height 18
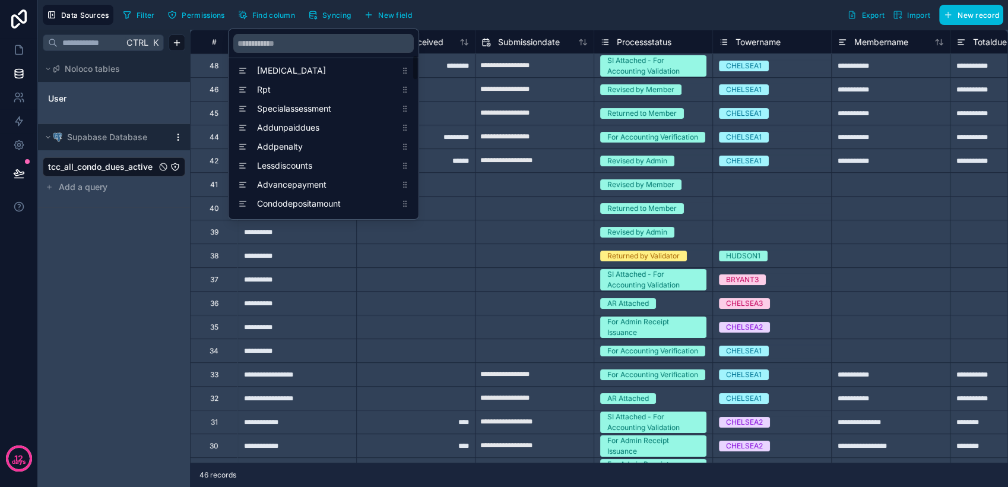
click at [414, 98] on div "Transactionnumber Amountreceived Submissiondate Processstatus Towername Membern…" at bounding box center [324, 367] width 190 height 1378
click at [414, 98] on div "Transactionnumber Amountreceived Submissiondate Processstatus Towername Membern…" at bounding box center [324, 124] width 190 height 190
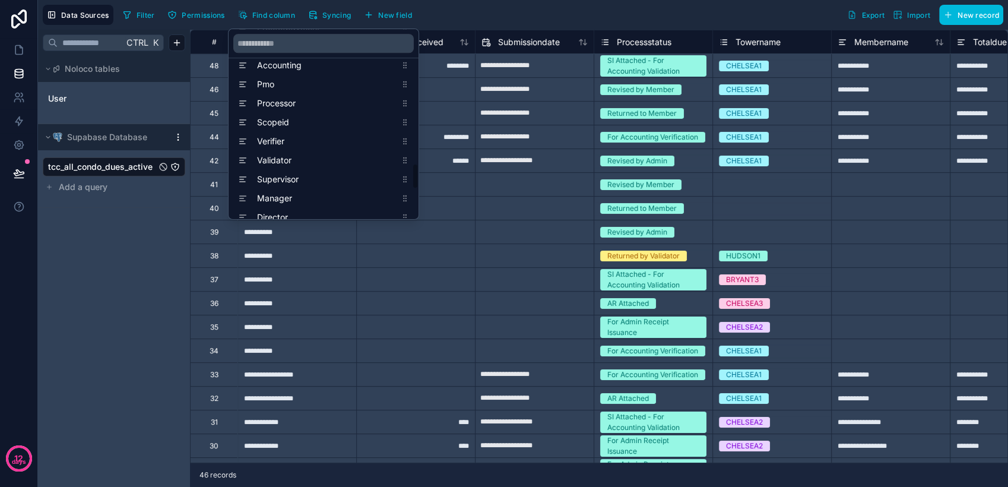
scroll to position [992, 0]
drag, startPoint x: 414, startPoint y: 98, endPoint x: 424, endPoint y: 181, distance: 83.7
click at [424, 181] on div "**********" at bounding box center [523, 243] width 970 height 487
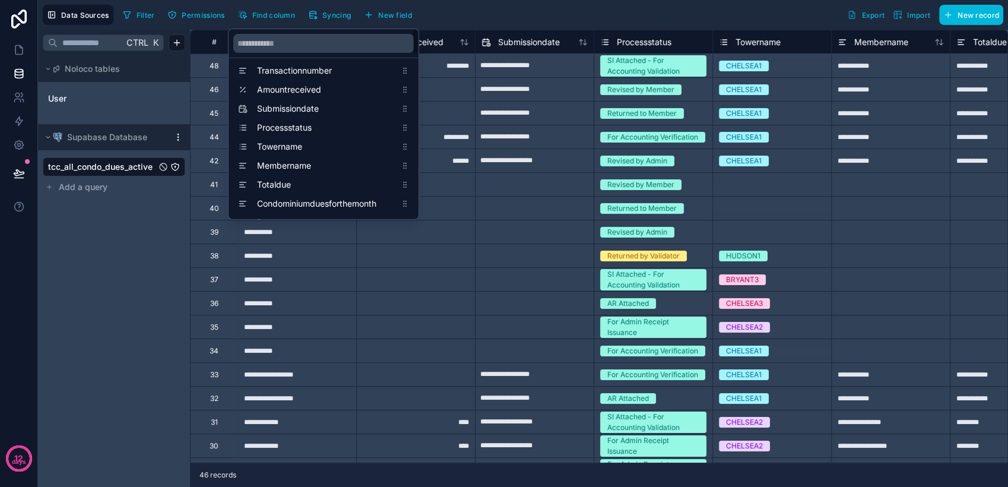
scroll to position [190, 0]
drag, startPoint x: 416, startPoint y: 121, endPoint x: 419, endPoint y: 139, distance: 18.7
click at [419, 139] on div "**********" at bounding box center [523, 243] width 970 height 487
click at [413, 142] on div "Transactionnumber Amountreceived Submissiondate Processstatus Towername Membern…" at bounding box center [324, 367] width 190 height 1378
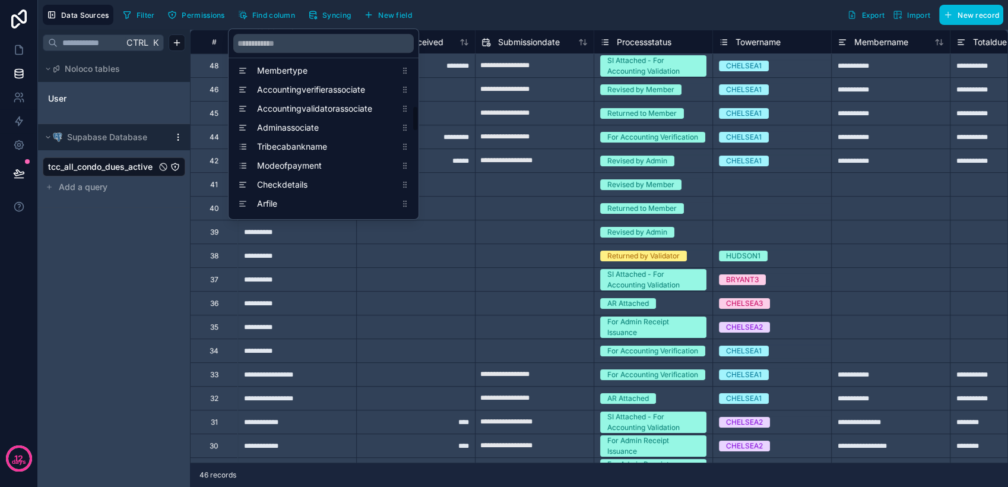
click at [413, 142] on div "Transactionnumber Amountreceived Submissiondate Processstatus Towername Membern…" at bounding box center [324, 177] width 190 height 1378
click at [413, 142] on div "Transactionnumber Amountreceived Submissiondate Processstatus Towername Membern…" at bounding box center [324, 124] width 190 height 190
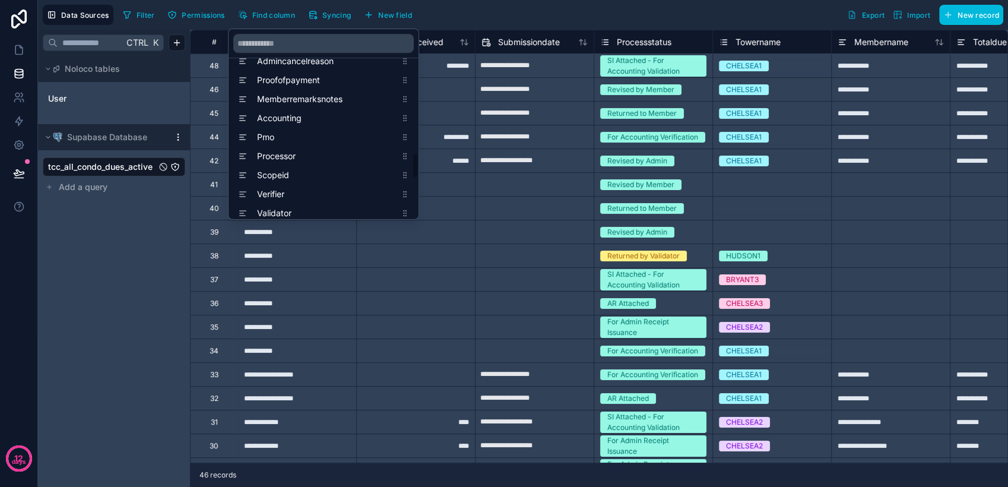
scroll to position [913, 0]
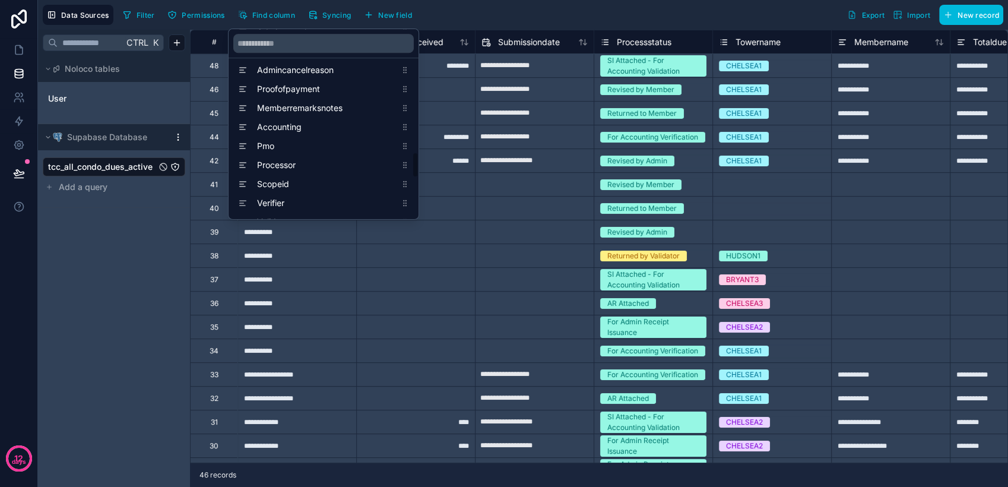
drag, startPoint x: 413, startPoint y: 142, endPoint x: 419, endPoint y: 163, distance: 21.5
click at [419, 163] on div "**********" at bounding box center [523, 243] width 970 height 487
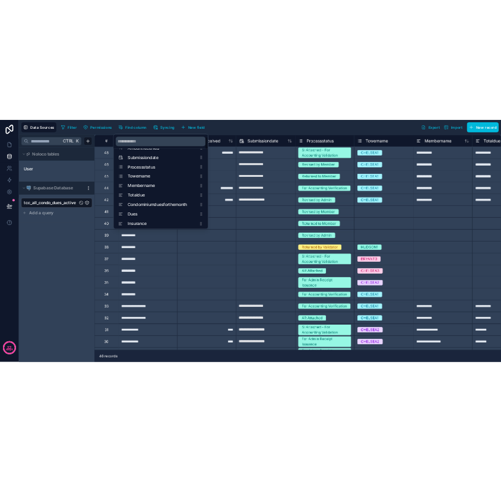
scroll to position [0, 0]
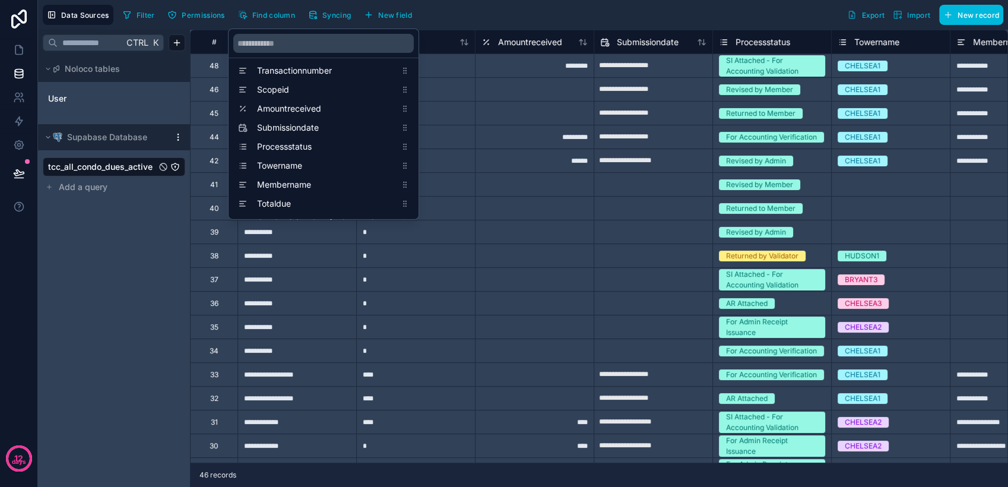
click at [501, 17] on div "Filter Permissions Find column Syncing New field Export Import New record" at bounding box center [560, 15] width 885 height 20
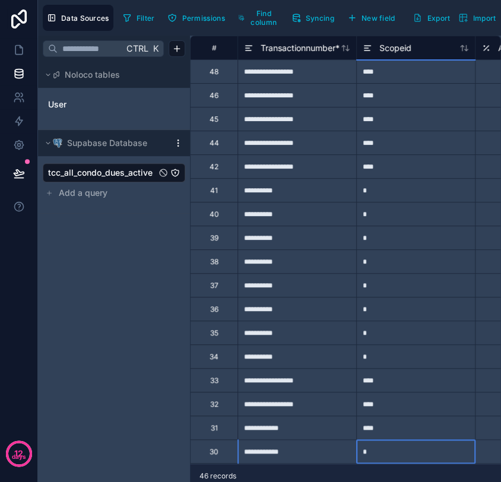
click at [391, 442] on div "*" at bounding box center [415, 451] width 119 height 24
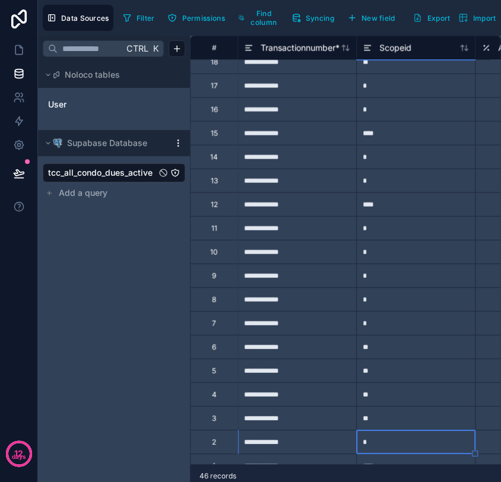
scroll to position [698, 0]
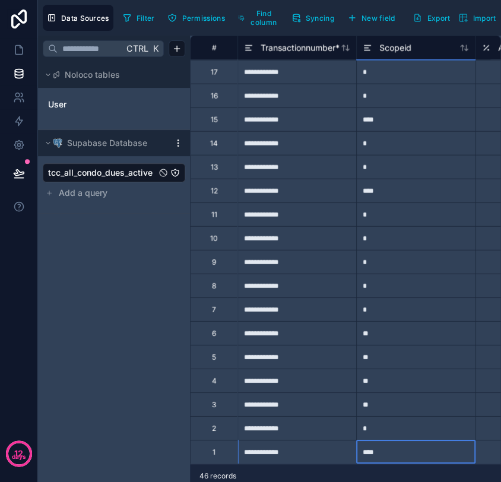
click at [393, 441] on div "****" at bounding box center [415, 452] width 119 height 24
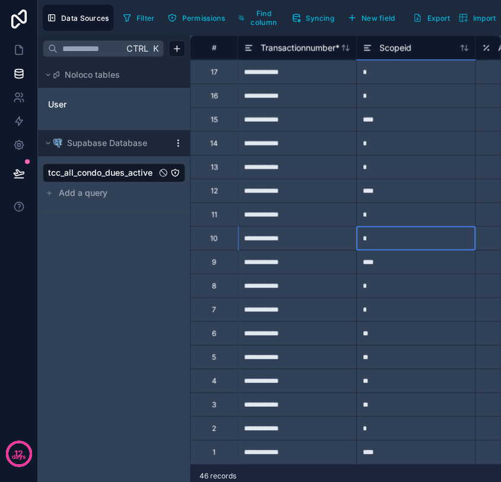
click at [386, 226] on div "*" at bounding box center [415, 238] width 119 height 24
click at [398, 207] on div "*" at bounding box center [415, 214] width 119 height 24
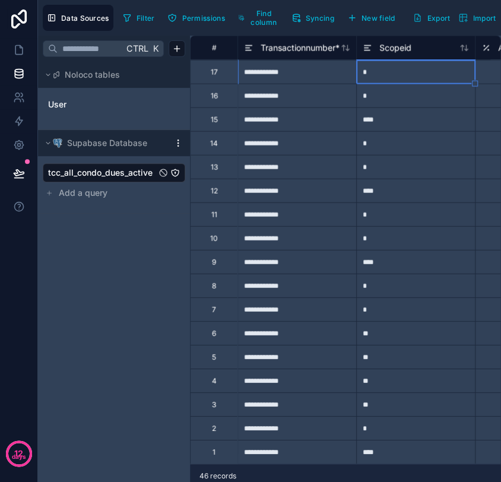
scroll to position [689, 0]
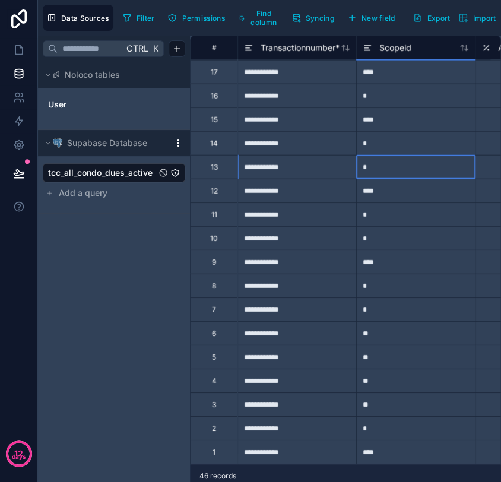
click at [400, 160] on div "*" at bounding box center [415, 167] width 119 height 24
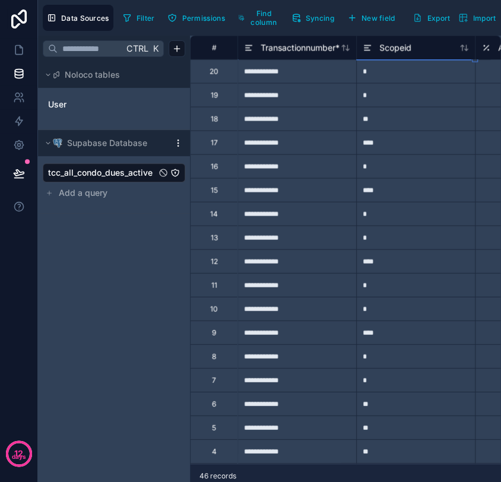
scroll to position [594, 0]
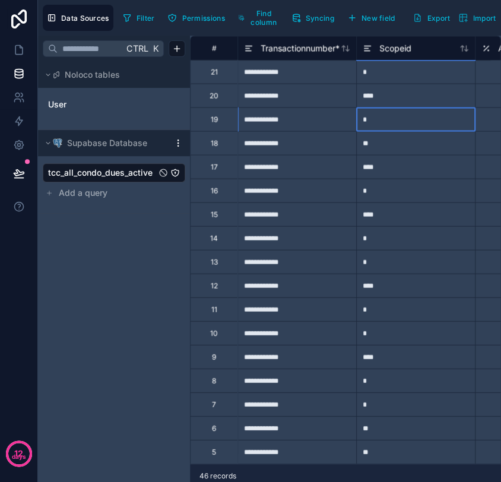
click at [389, 127] on div "*" at bounding box center [415, 119] width 119 height 24
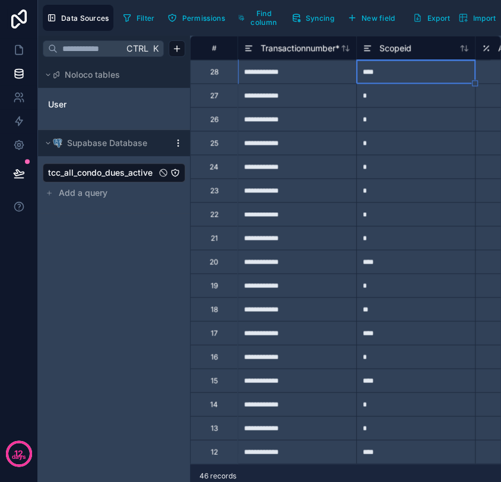
scroll to position [404, 0]
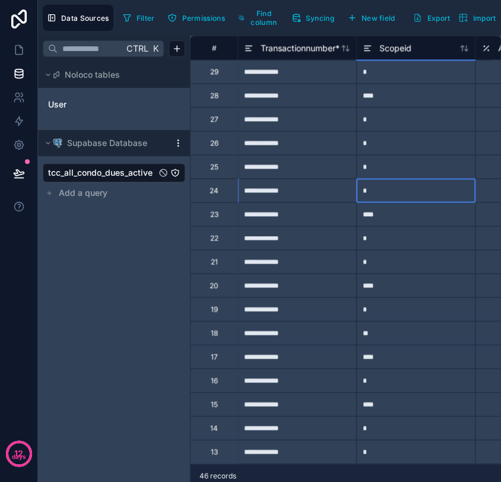
click at [397, 191] on div "*" at bounding box center [415, 190] width 119 height 24
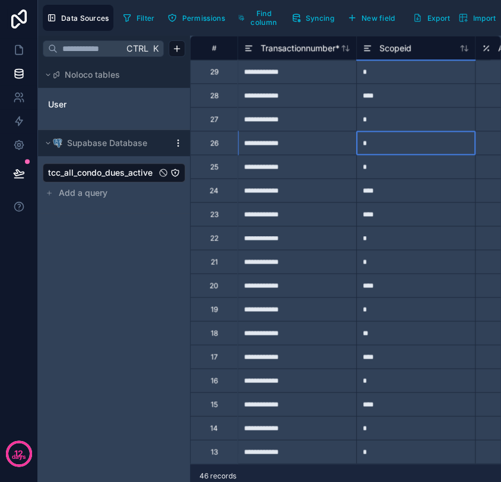
click at [388, 140] on div "*" at bounding box center [415, 143] width 119 height 24
click at [398, 94] on div "****" at bounding box center [415, 95] width 119 height 24
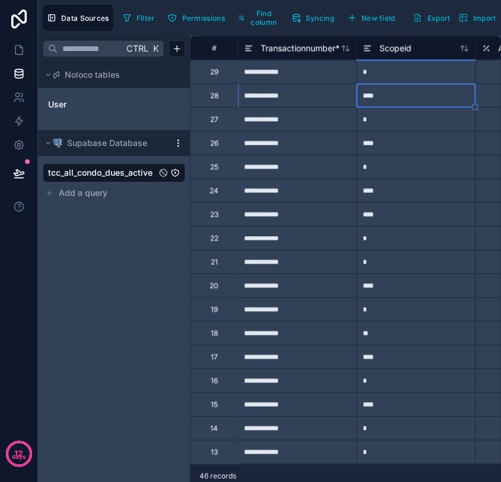
click at [381, 166] on div "*" at bounding box center [415, 166] width 119 height 24
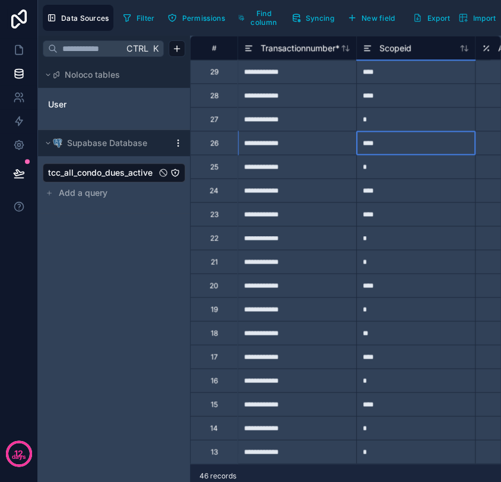
click at [392, 145] on div "****" at bounding box center [415, 143] width 119 height 24
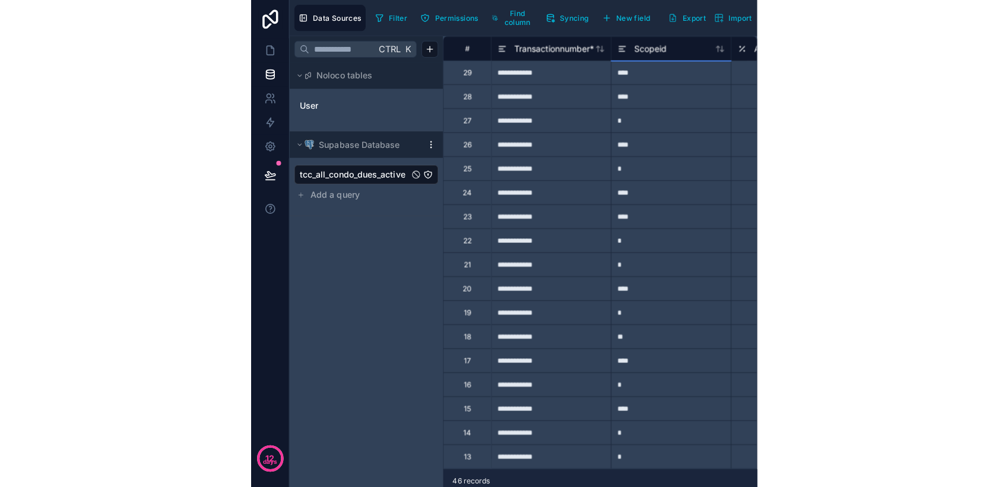
scroll to position [190, 0]
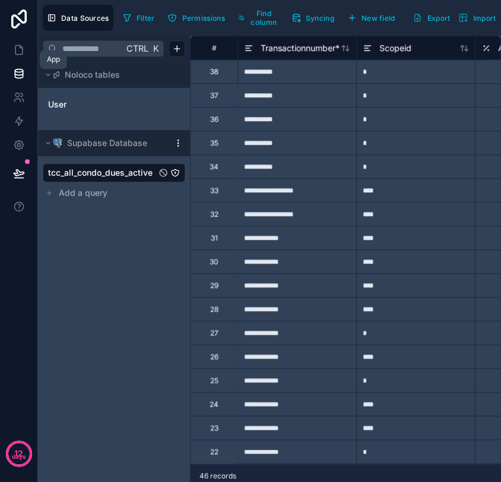
click at [20, 51] on icon at bounding box center [19, 50] width 12 height 12
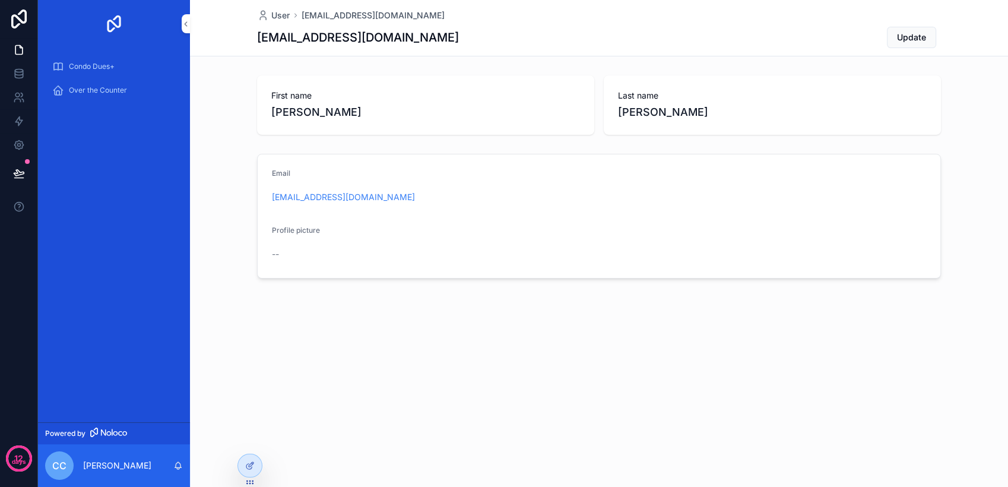
click at [91, 69] on span "Condo Dues+" at bounding box center [92, 67] width 46 height 10
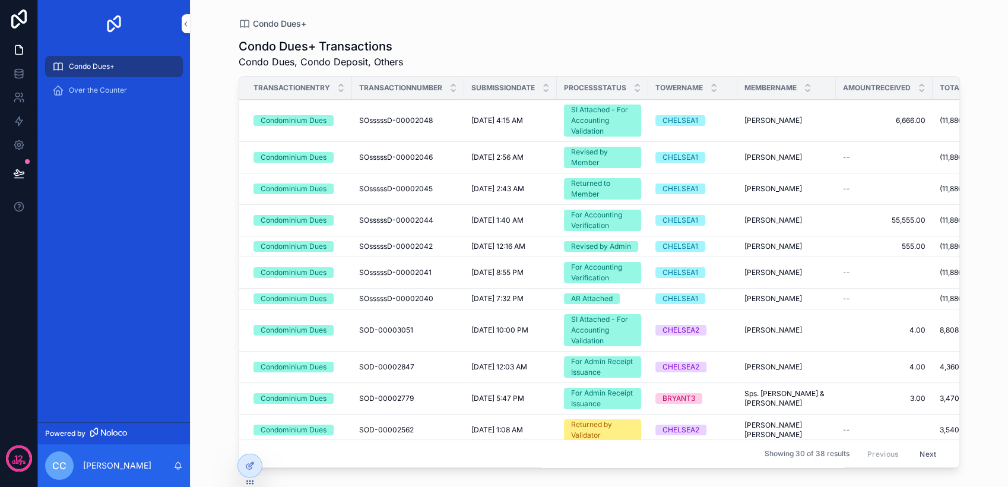
click at [0, 0] on icon at bounding box center [0, 0] width 0 height 0
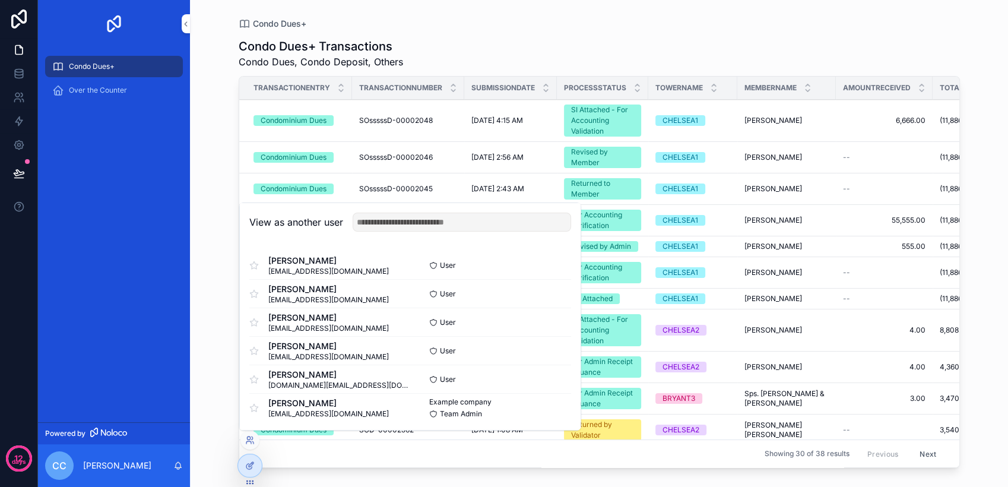
click at [0, 0] on button "Select" at bounding box center [0, 0] width 0 height 0
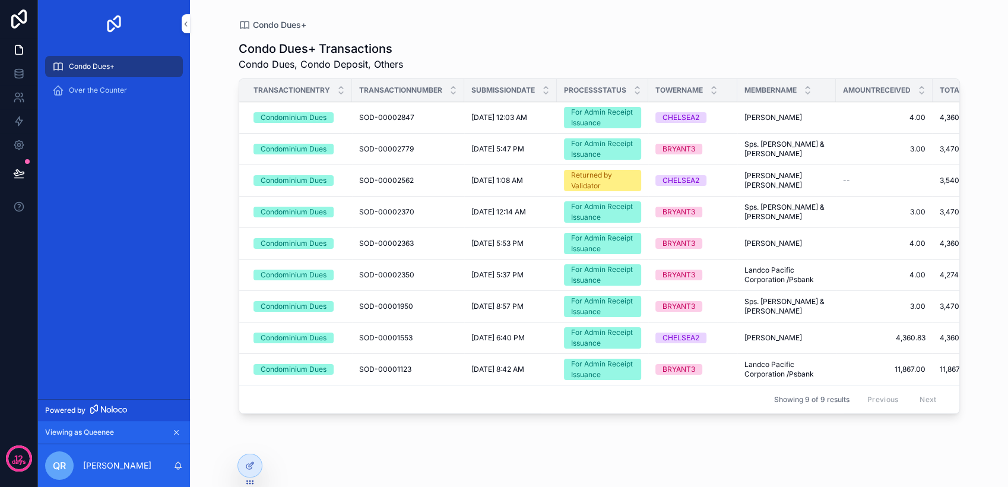
click at [248, 466] on icon at bounding box center [250, 466] width 10 height 10
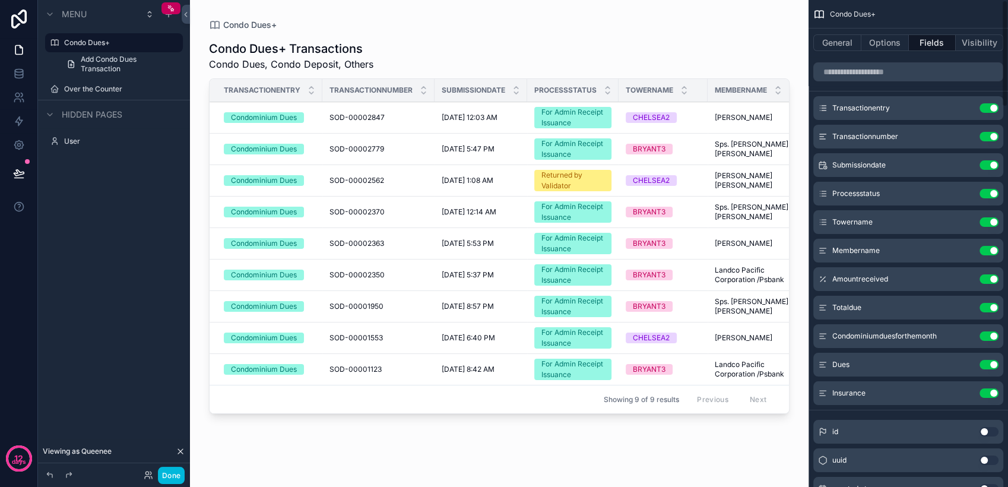
click at [833, 39] on button "General" at bounding box center [837, 42] width 48 height 17
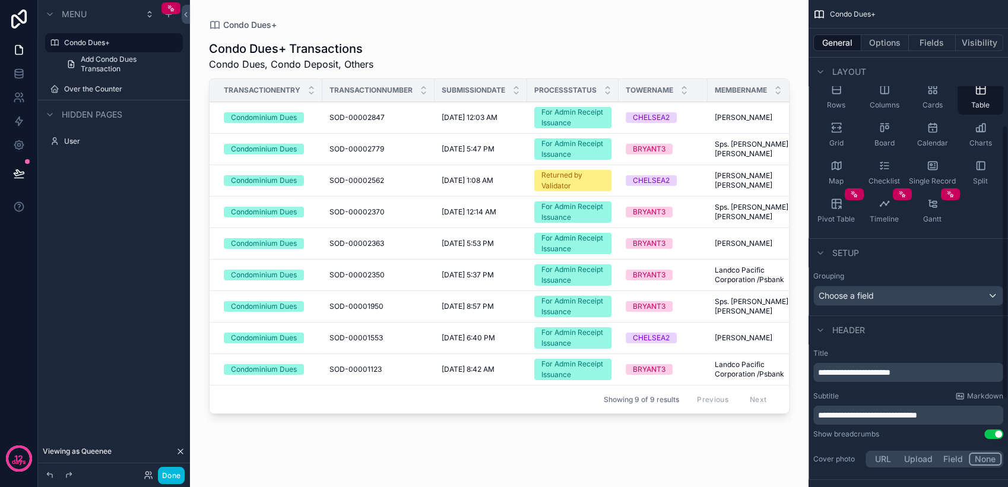
drag, startPoint x: 1007, startPoint y: 269, endPoint x: 996, endPoint y: 308, distance: 40.2
click at [996, 308] on div "**********" at bounding box center [909, 243] width 200 height 487
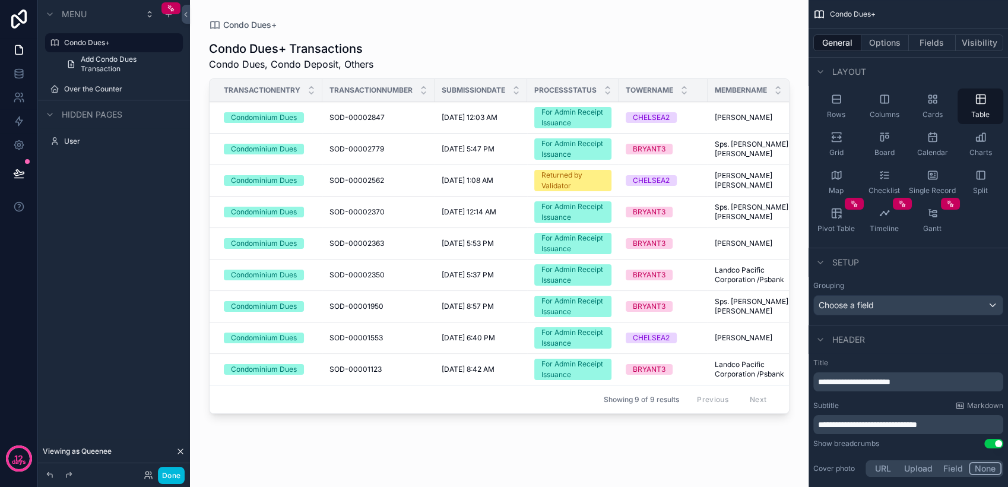
click at [879, 42] on button "Options" at bounding box center [886, 42] width 48 height 17
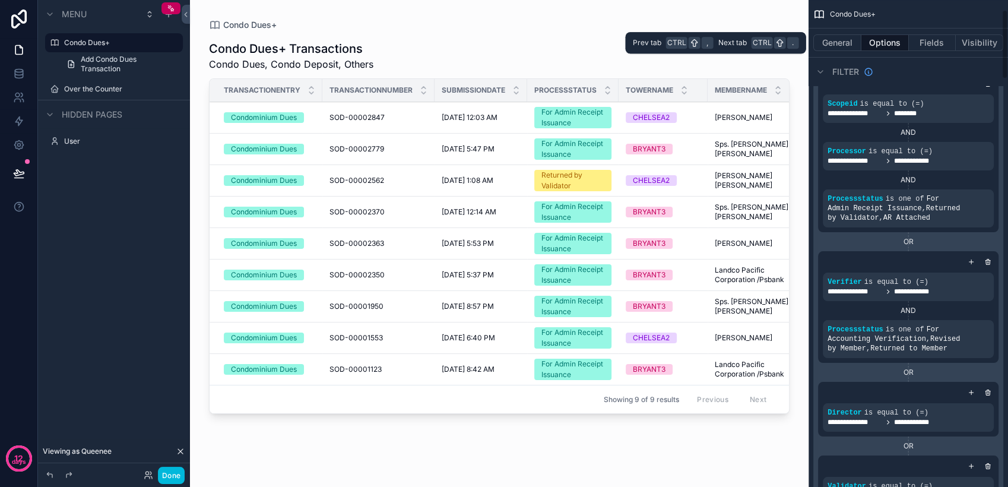
click at [935, 43] on button "Fields" at bounding box center [933, 42] width 48 height 17
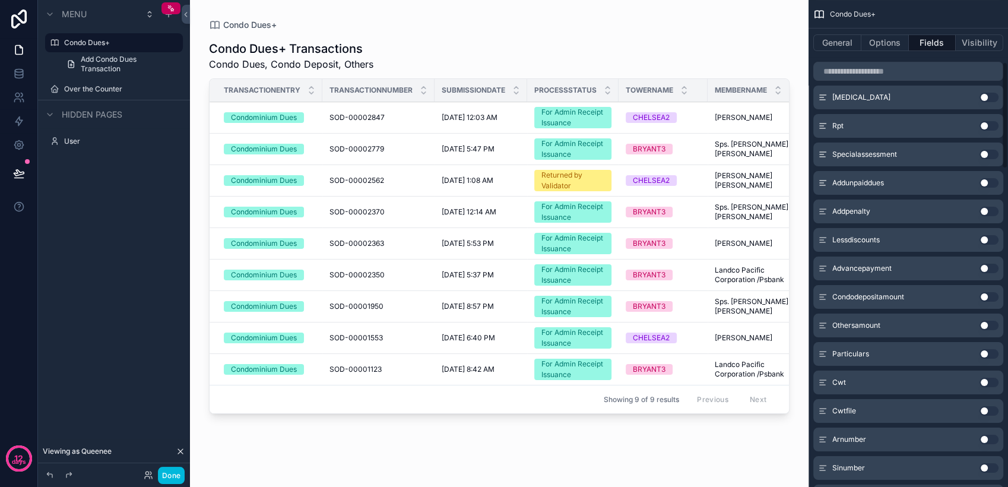
scroll to position [567, 0]
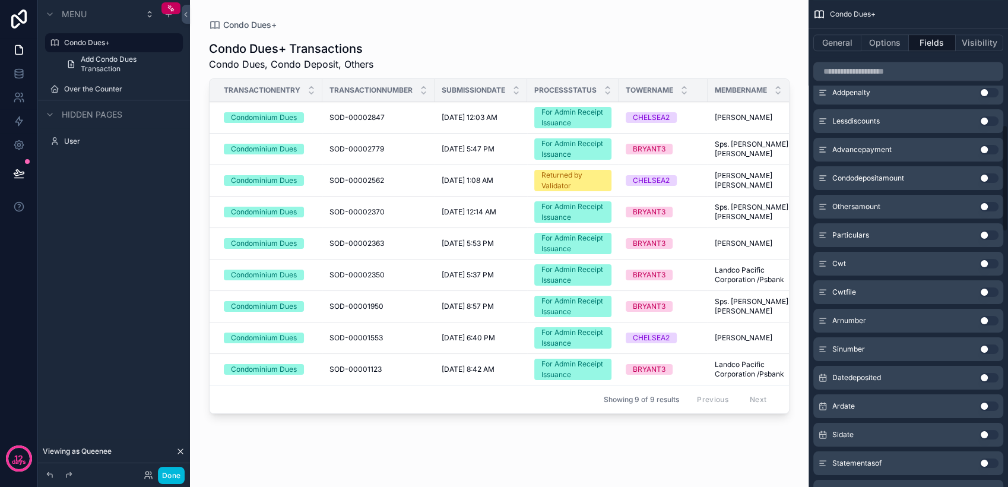
click at [1008, 138] on html "12 days Menu Condo Dues+ Add Condo Dues Transaction Over the Counter Hidden pag…" at bounding box center [504, 243] width 1008 height 487
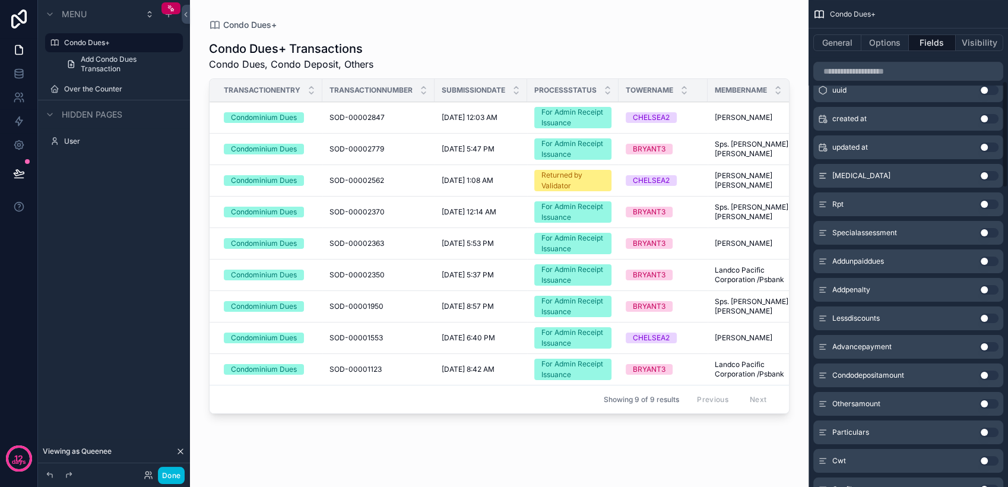
drag, startPoint x: 1007, startPoint y: 140, endPoint x: 1007, endPoint y: 97, distance: 43.3
click at [1007, 97] on div "Condo Dues+ General Options Fields Visibility Transactionentry Use setting Tran…" at bounding box center [909, 243] width 200 height 487
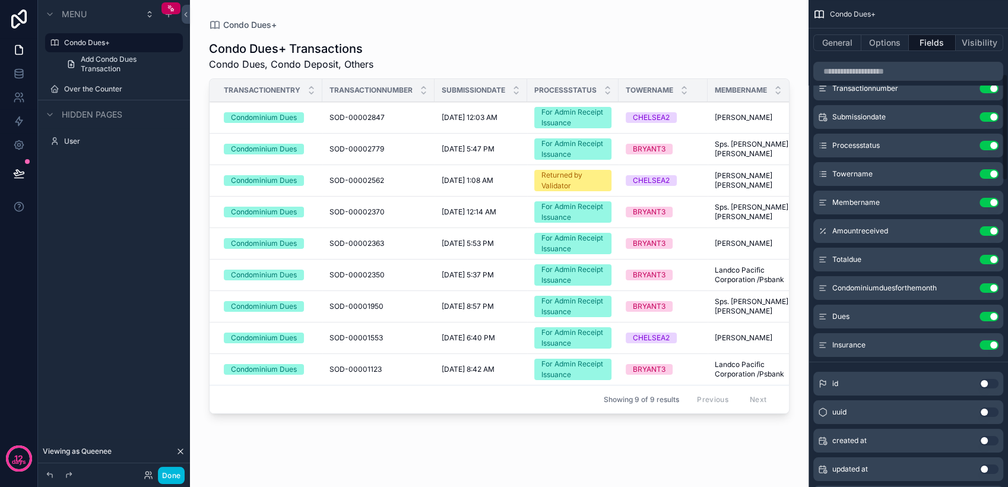
scroll to position [40, 0]
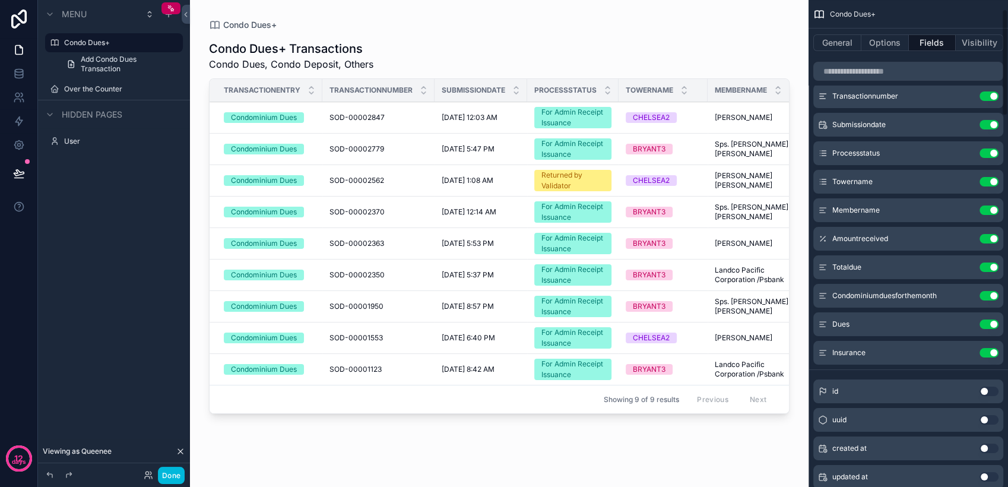
drag, startPoint x: 1007, startPoint y: 97, endPoint x: 1008, endPoint y: 25, distance: 71.9
click at [1008, 25] on html "12 days Menu Condo Dues+ Add Condo Dues Transaction Over the Counter Hidden pag…" at bounding box center [504, 243] width 1008 height 487
click at [832, 36] on button "General" at bounding box center [837, 42] width 48 height 17
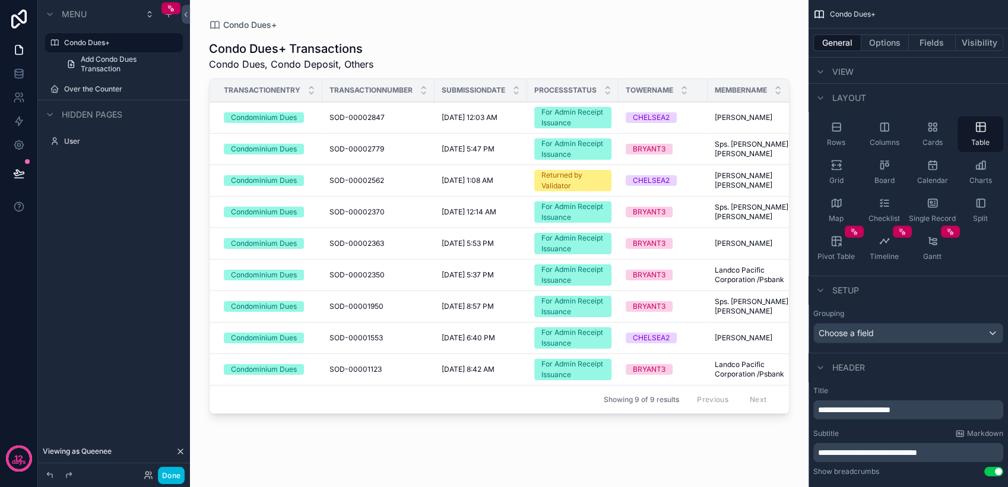
click at [121, 47] on label "Condo Dues+" at bounding box center [120, 43] width 112 height 10
click at [824, 70] on icon "scrollable content" at bounding box center [821, 72] width 10 height 10
click at [821, 75] on icon "scrollable content" at bounding box center [821, 72] width 10 height 10
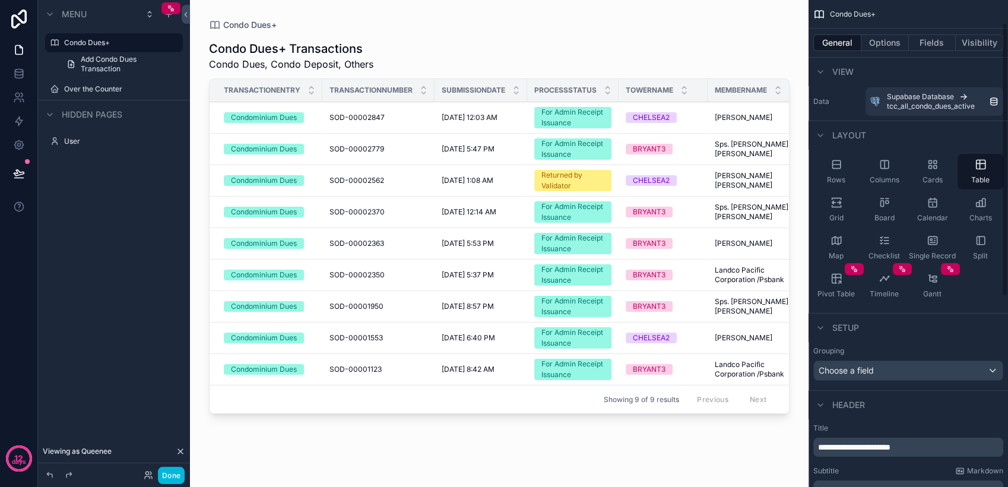
scroll to position [0, 0]
click at [821, 75] on icon "scrollable content" at bounding box center [821, 72] width 10 height 10
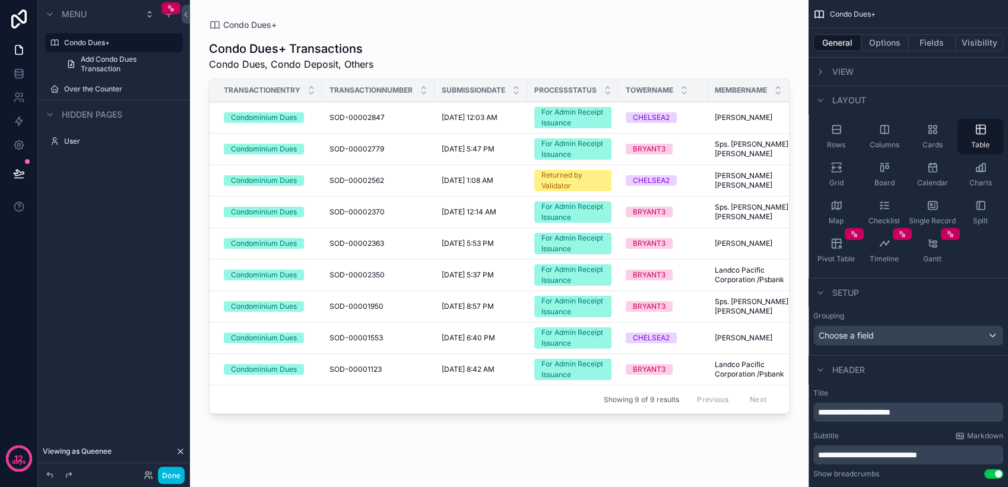
click at [955, 384] on div "**********" at bounding box center [909, 449] width 200 height 131
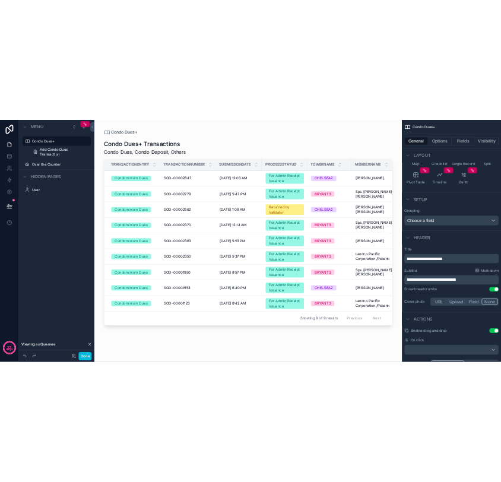
scroll to position [134, 0]
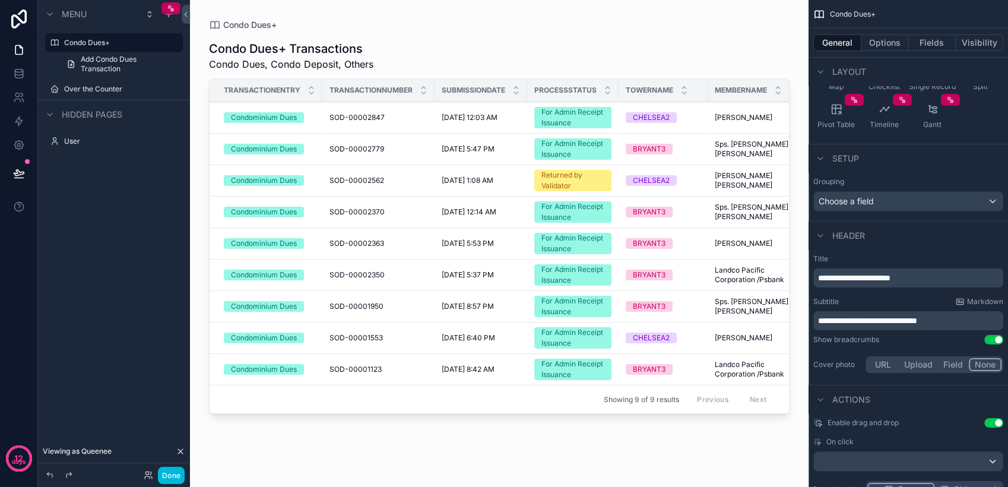
drag, startPoint x: 1007, startPoint y: 257, endPoint x: 1009, endPoint y: 137, distance: 120.6
click at [1008, 137] on html "12 days Menu Condo Dues+ Add Condo Dues Transaction Over the Counter Hidden pag…" at bounding box center [504, 243] width 1008 height 487
click at [758, 397] on div "Previous Next" at bounding box center [732, 399] width 86 height 18
drag, startPoint x: 758, startPoint y: 397, endPoint x: 727, endPoint y: 394, distance: 31.7
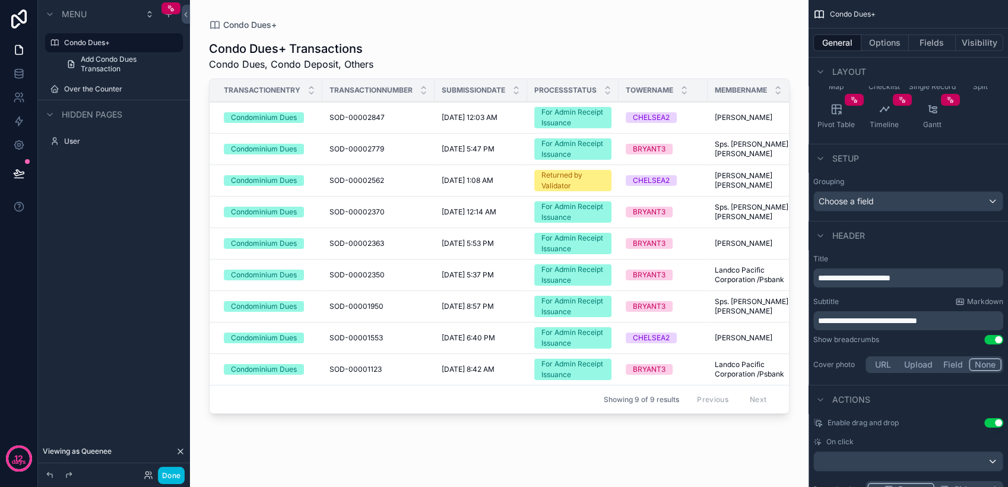
click at [727, 394] on div "Previous Next" at bounding box center [732, 399] width 86 height 18
click at [175, 476] on button "Done" at bounding box center [171, 475] width 27 height 17
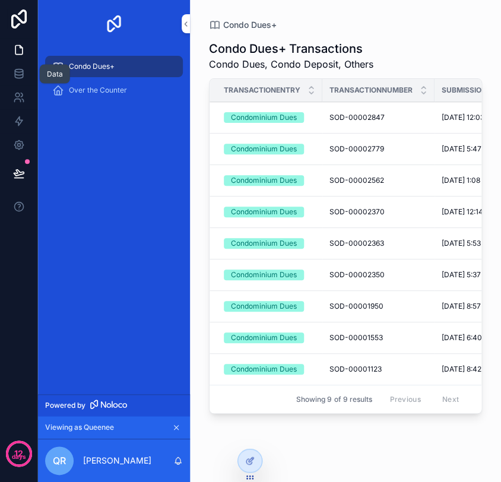
click at [17, 72] on icon at bounding box center [19, 74] width 12 height 12
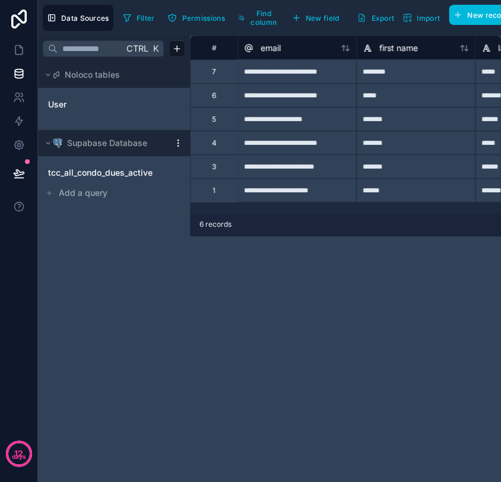
click at [98, 173] on span "tcc_all_condo_dues_active" at bounding box center [100, 173] width 105 height 12
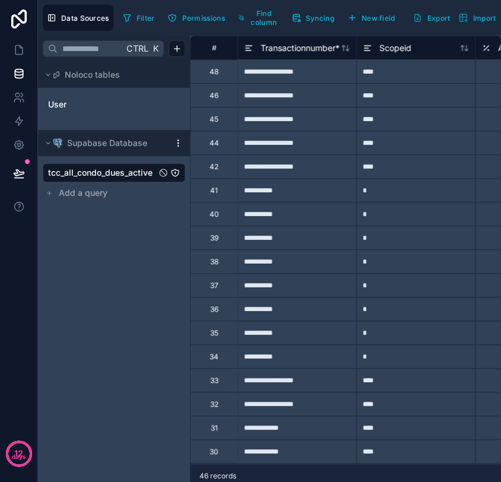
click at [295, 94] on div "**********" at bounding box center [297, 95] width 119 height 24
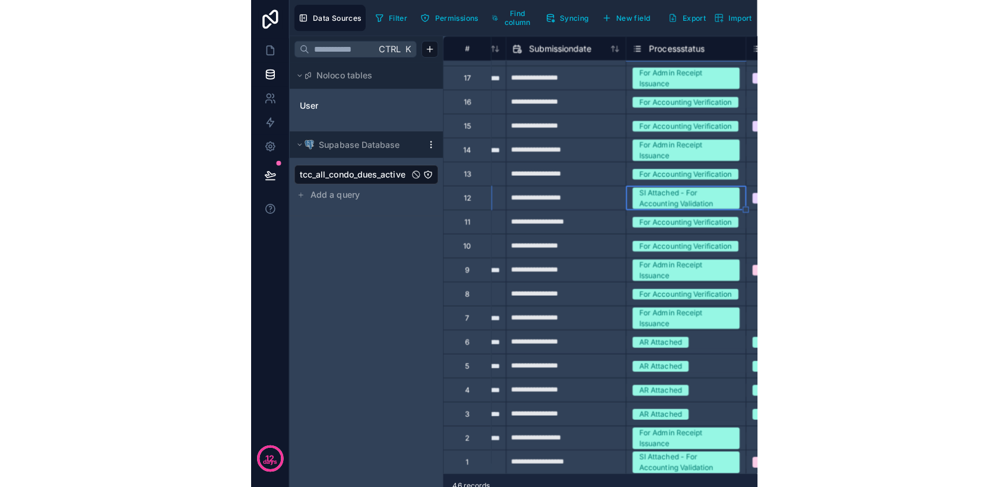
scroll to position [694, 341]
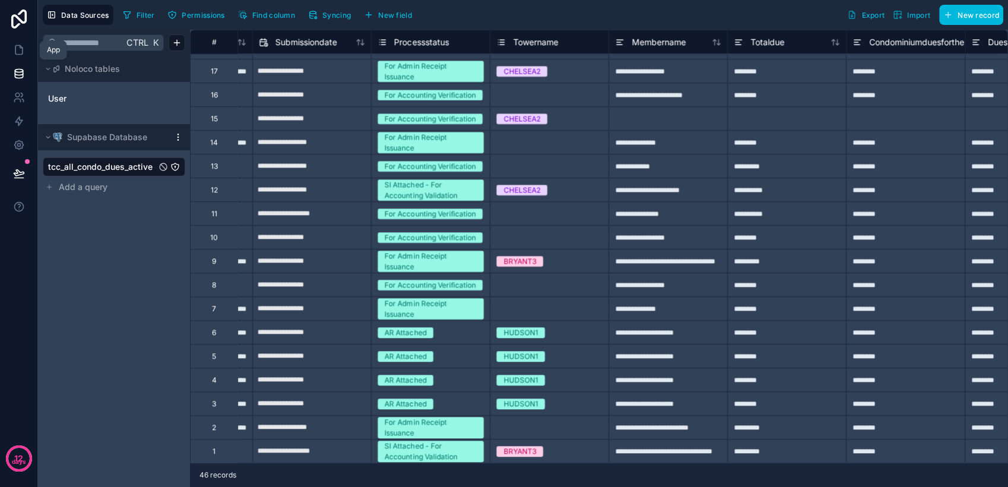
click at [18, 52] on icon at bounding box center [19, 50] width 12 height 12
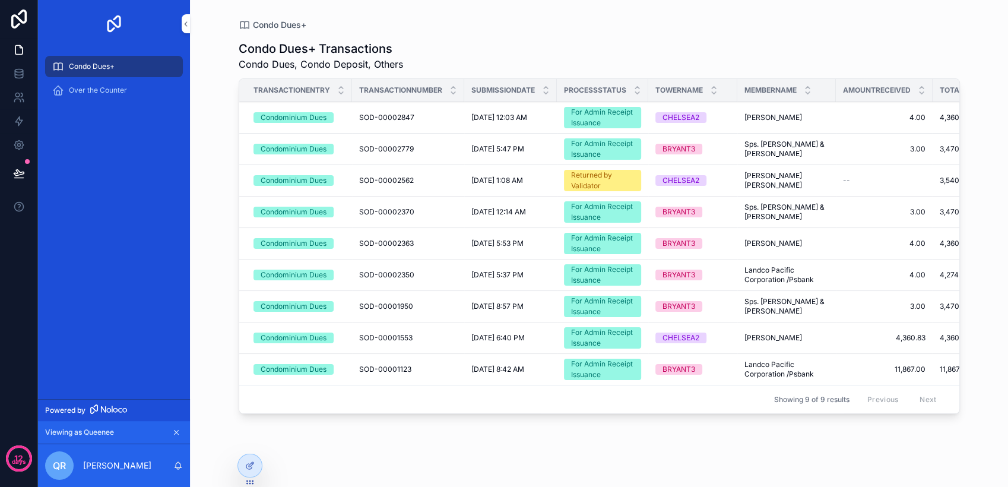
click at [597, 176] on div "Returned by Validator" at bounding box center [602, 180] width 63 height 21
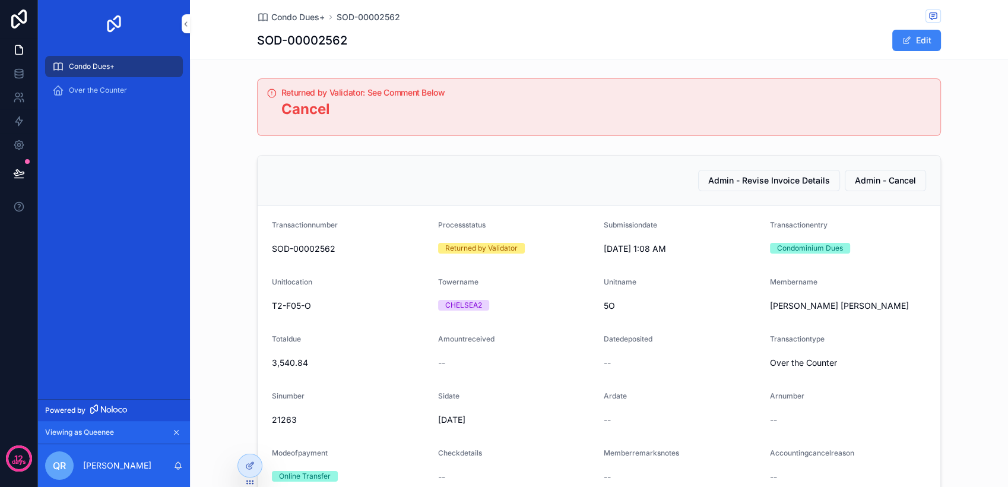
click at [858, 181] on span "Admin - Cancel" at bounding box center [885, 181] width 61 height 12
click at [23, 50] on icon at bounding box center [19, 50] width 12 height 12
